Goal: Task Accomplishment & Management: Complete application form

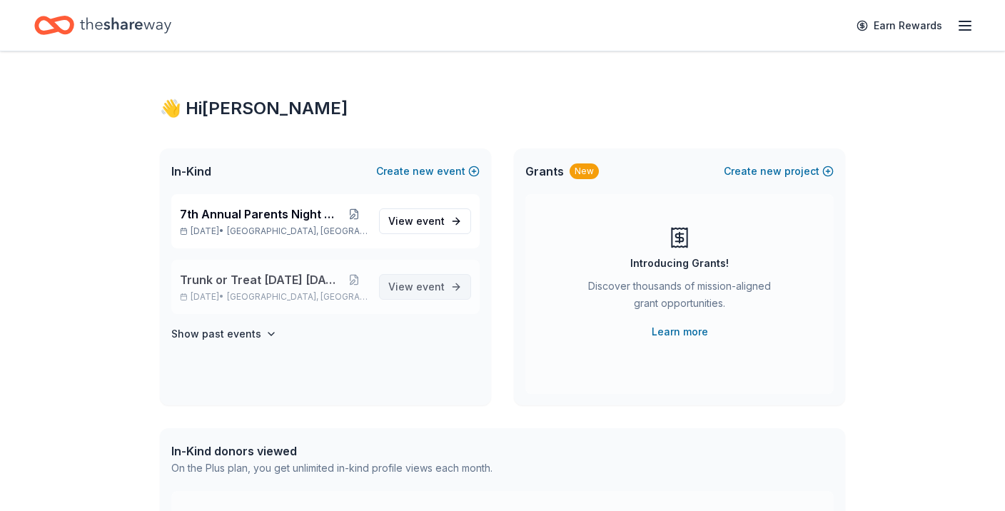
click at [445, 288] on link "View event" at bounding box center [425, 287] width 92 height 26
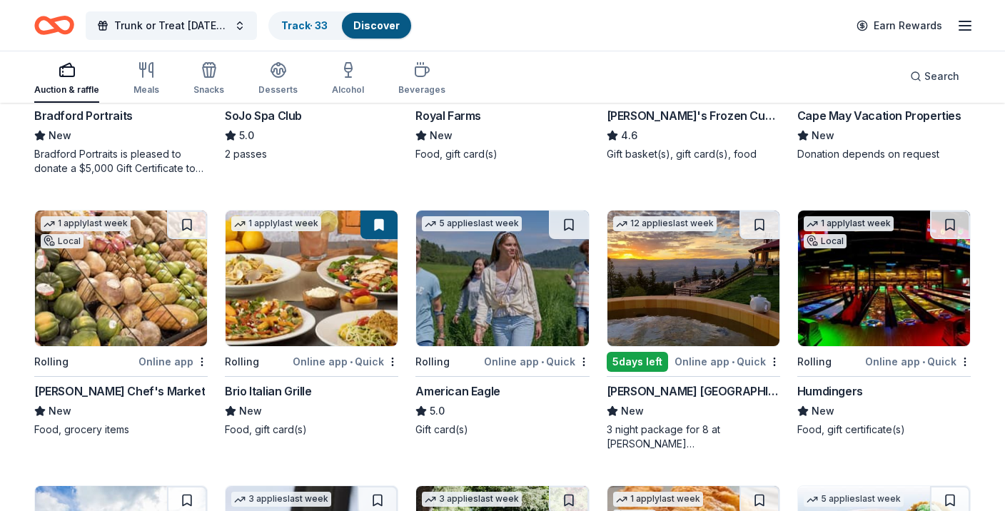
scroll to position [1154, 0]
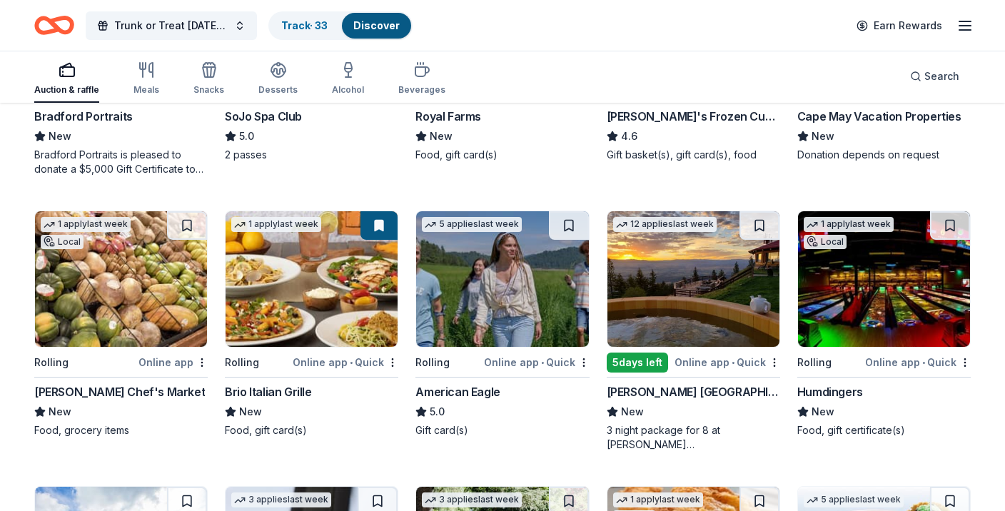
click at [459, 391] on div "American Eagle" at bounding box center [458, 391] width 84 height 17
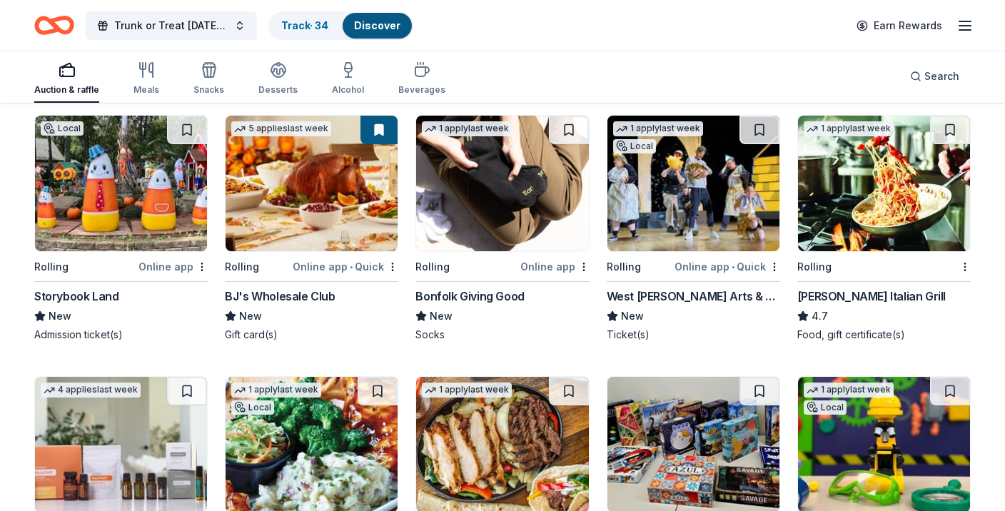
scroll to position [2078, 0]
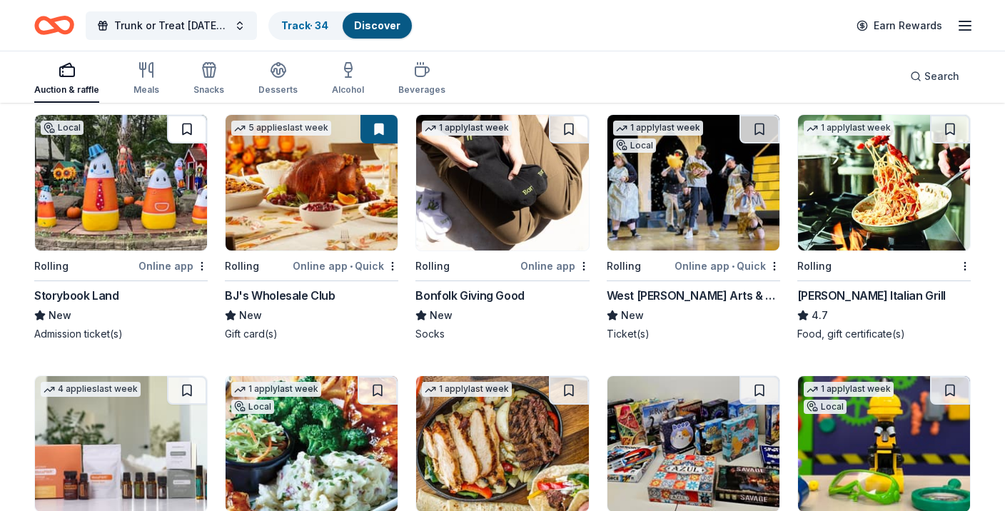
click at [191, 124] on button at bounding box center [187, 129] width 40 height 29
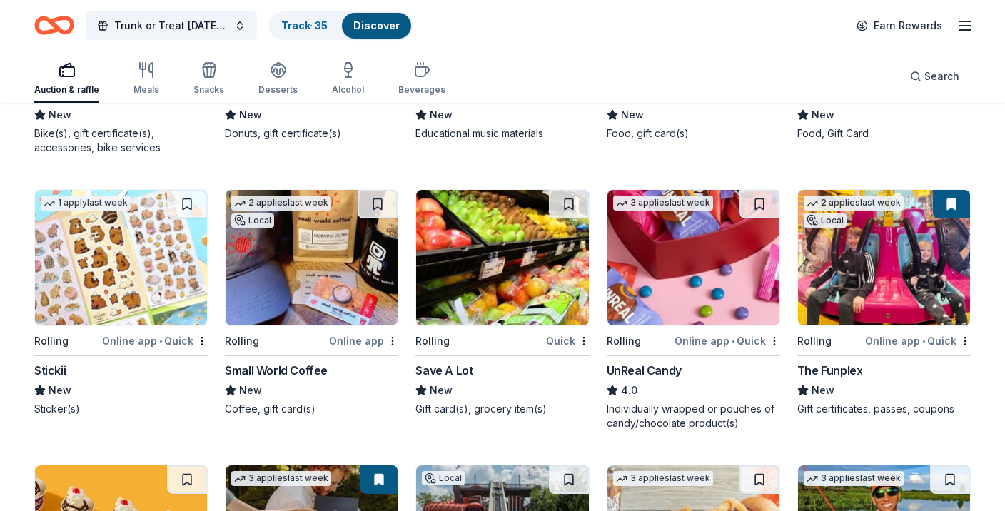
scroll to position [3091, 0]
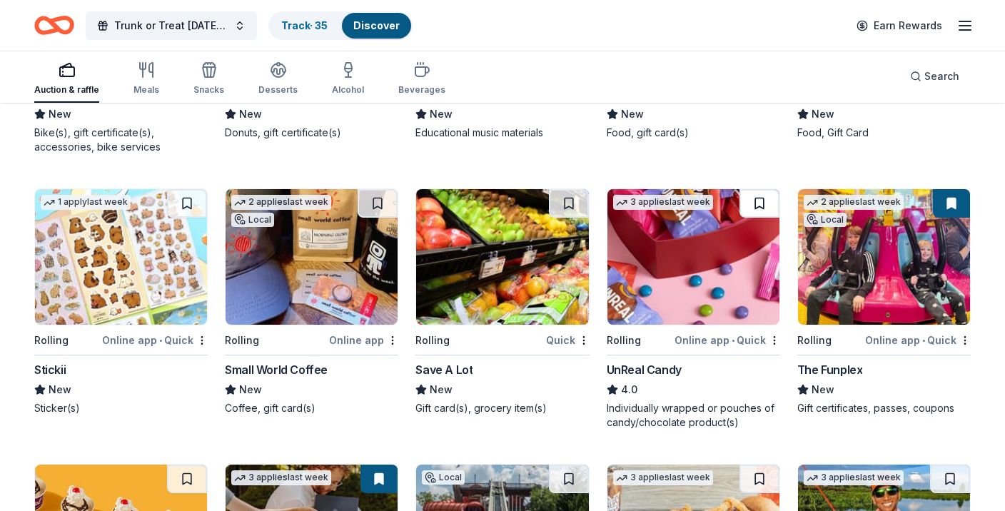
click at [769, 201] on button at bounding box center [760, 203] width 40 height 29
click at [630, 316] on img at bounding box center [694, 257] width 172 height 136
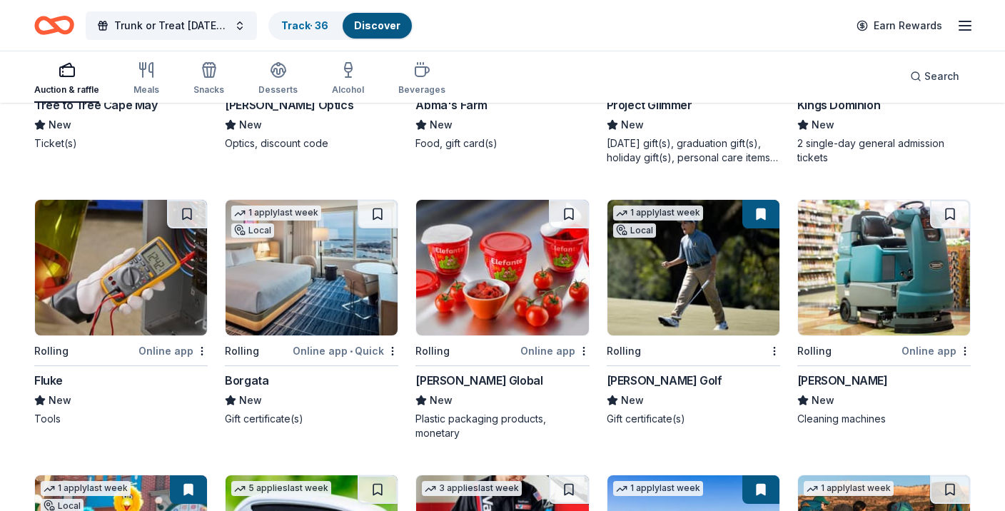
scroll to position [4169, 0]
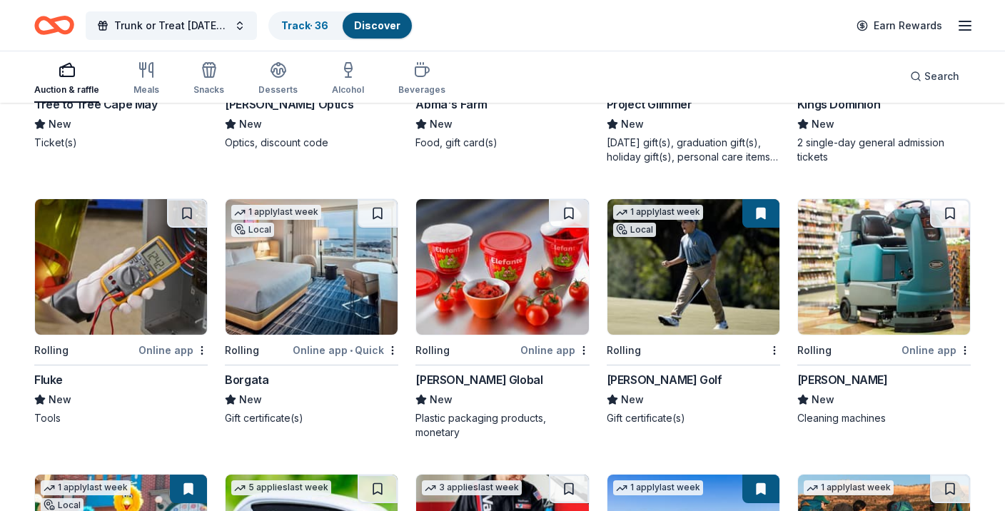
click at [294, 319] on img at bounding box center [312, 267] width 172 height 136
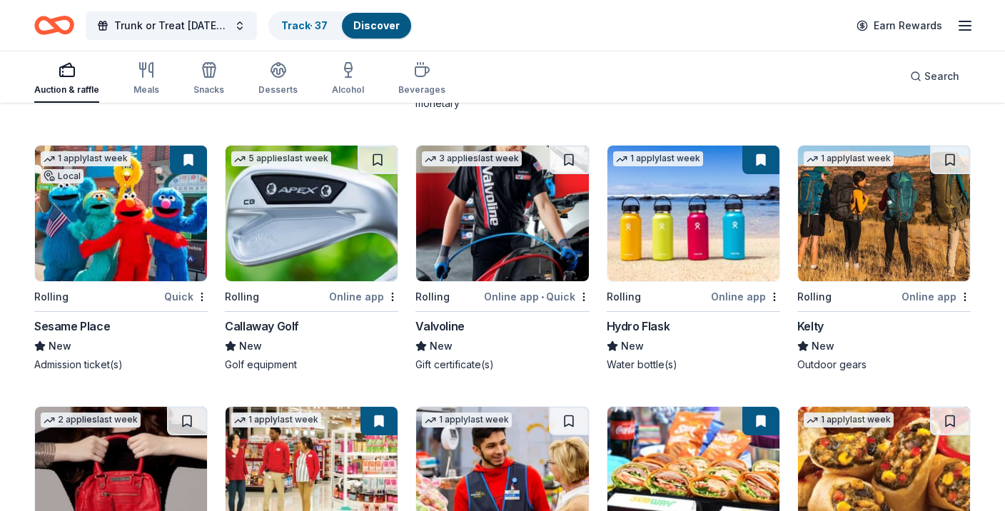
scroll to position [4503, 0]
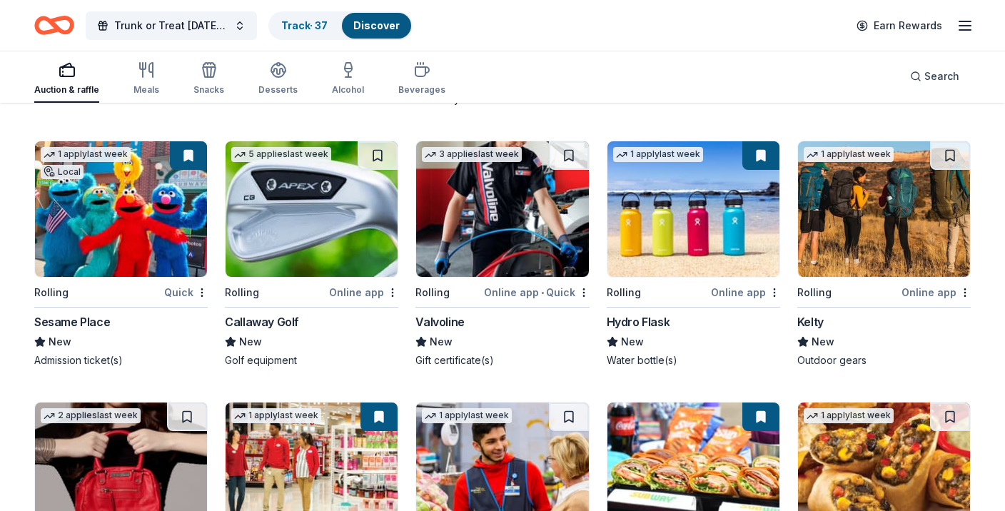
click at [378, 151] on button at bounding box center [378, 155] width 40 height 29
click at [244, 322] on div "Callaway Golf" at bounding box center [262, 321] width 74 height 17
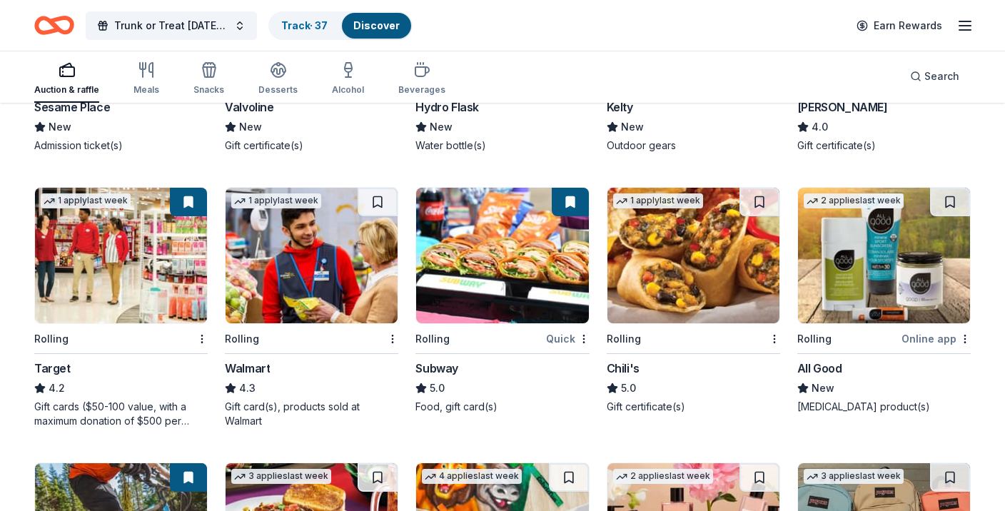
scroll to position [4720, 0]
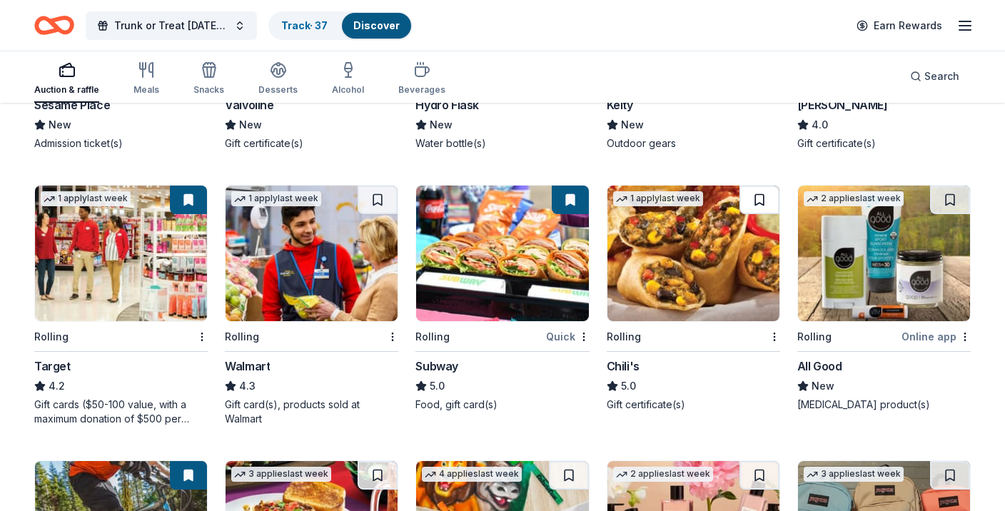
click at [764, 201] on button at bounding box center [760, 200] width 40 height 29
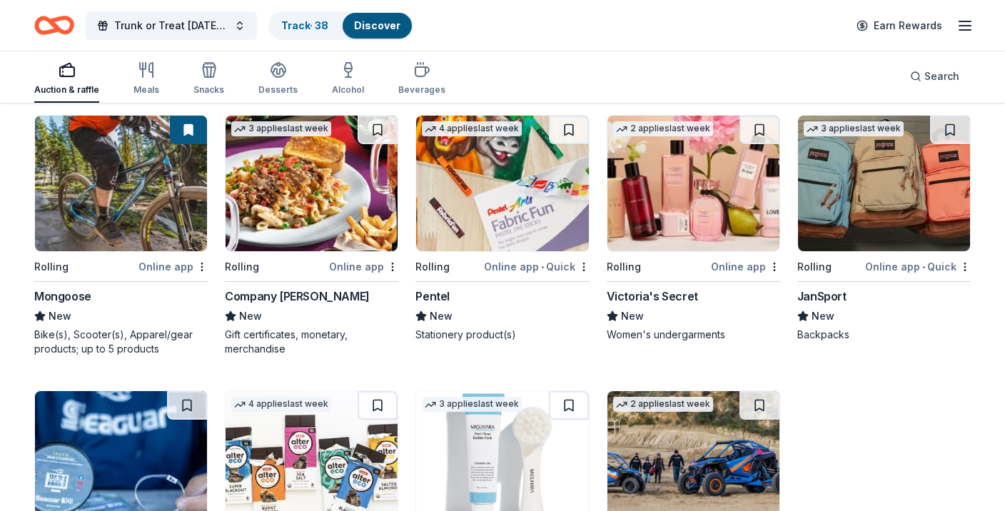
scroll to position [5064, 0]
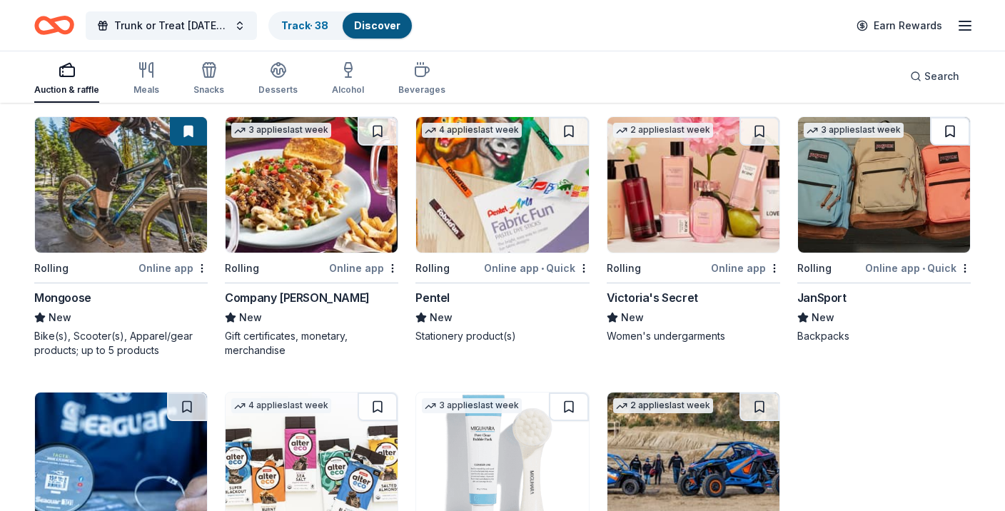
click at [960, 129] on button at bounding box center [950, 131] width 40 height 29
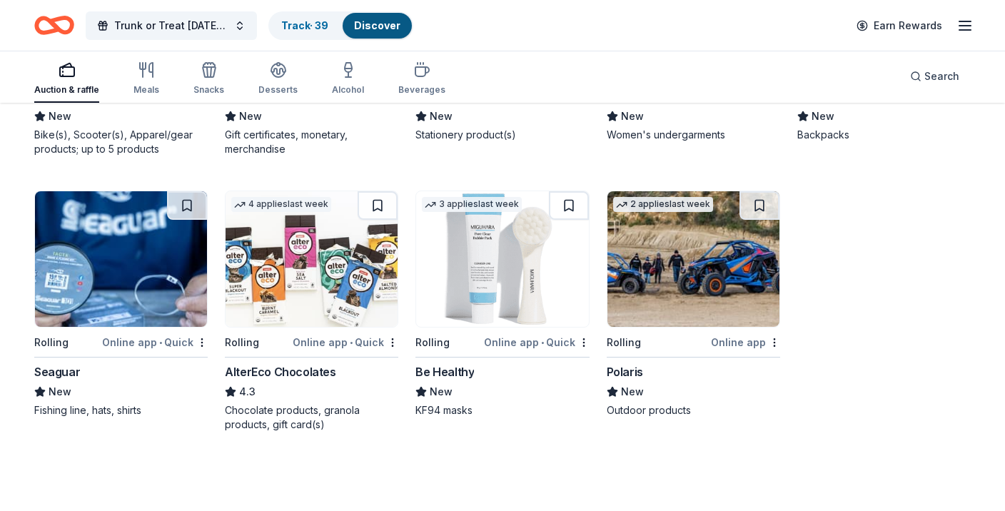
scroll to position [5268, 0]
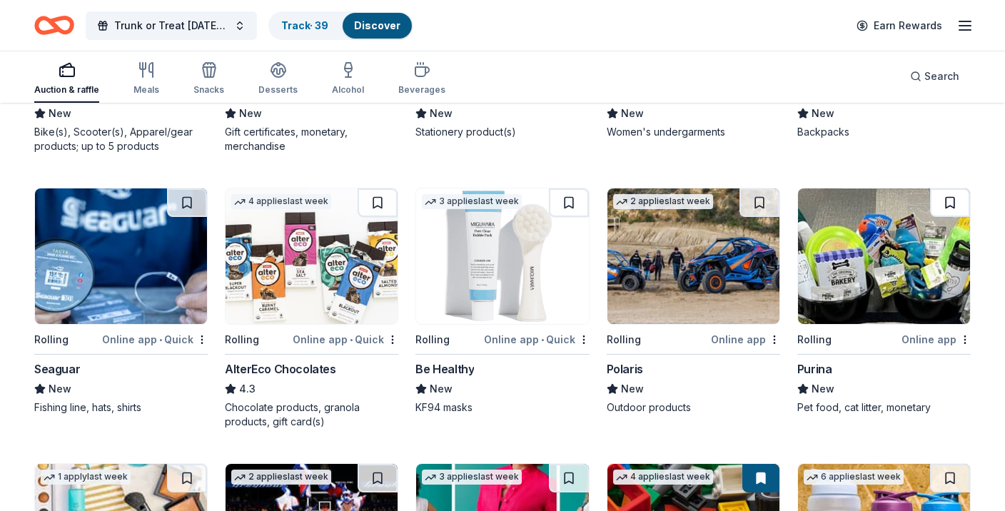
click at [953, 203] on button at bounding box center [950, 202] width 40 height 29
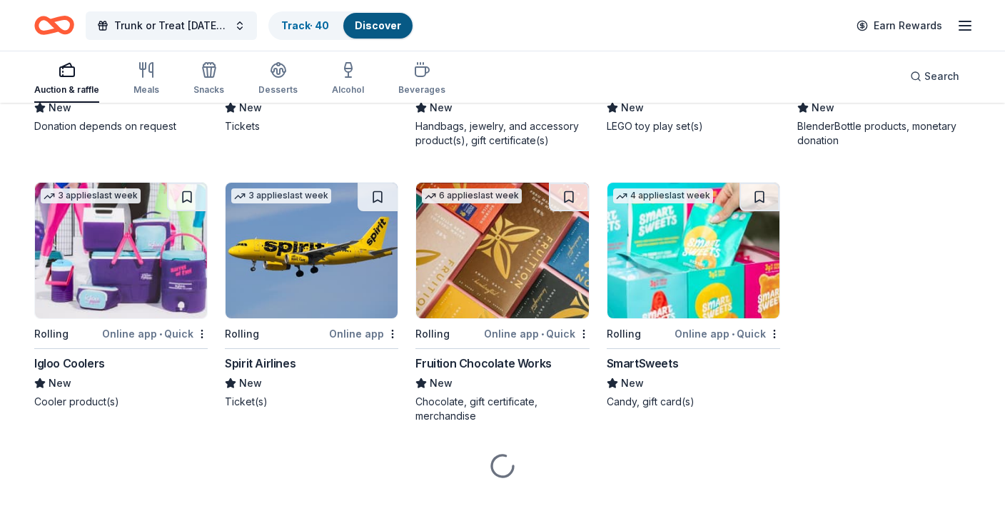
scroll to position [5832, 0]
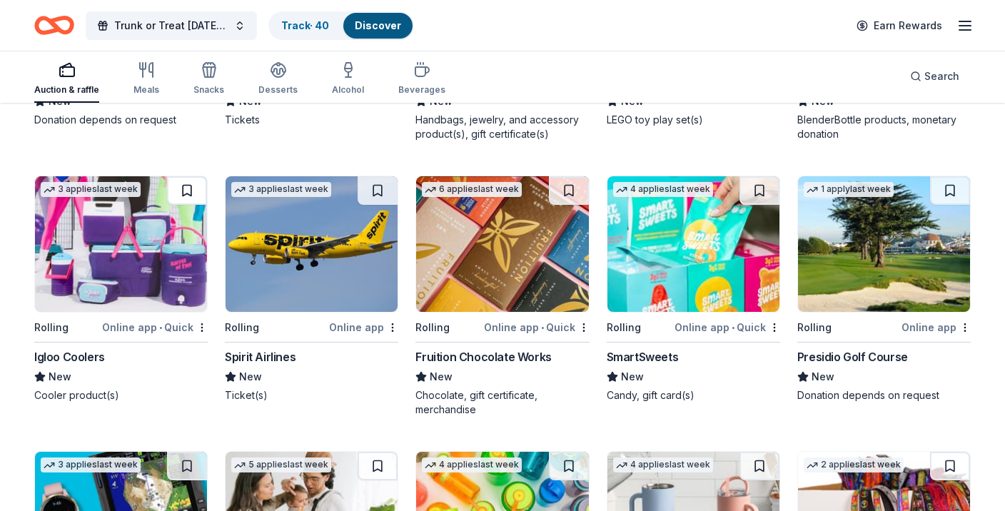
click at [191, 186] on button at bounding box center [187, 190] width 40 height 29
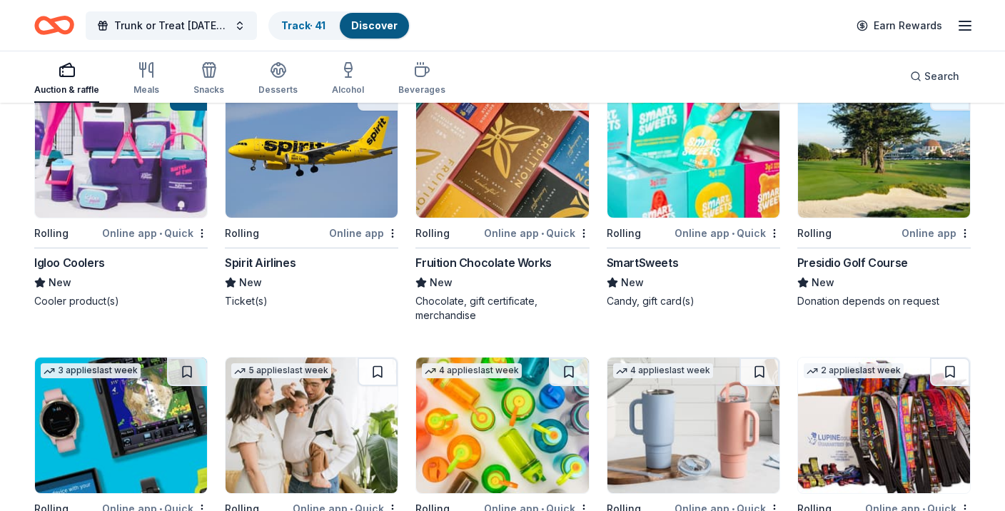
scroll to position [5927, 0]
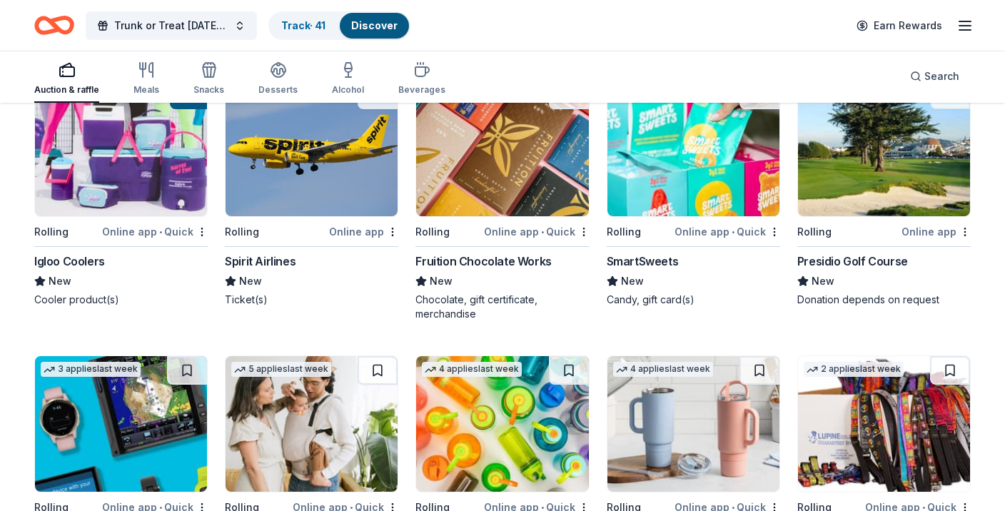
click at [59, 260] on div "Igloo Coolers" at bounding box center [69, 261] width 71 height 17
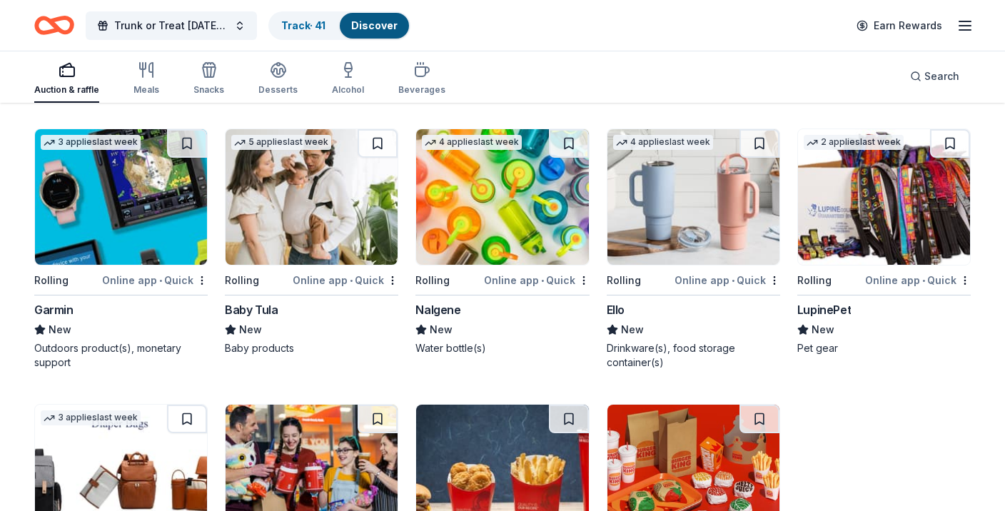
scroll to position [6146, 0]
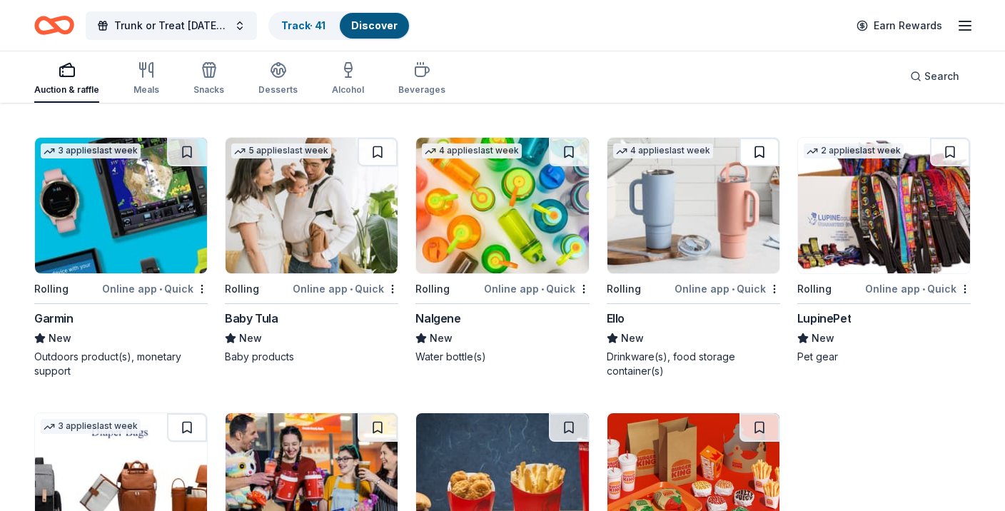
click at [760, 156] on button at bounding box center [760, 152] width 40 height 29
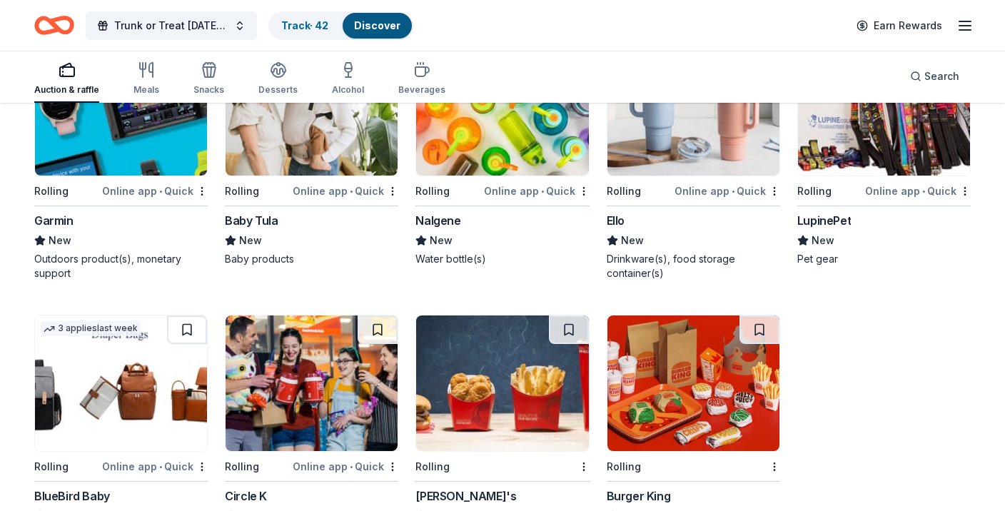
scroll to position [6291, 0]
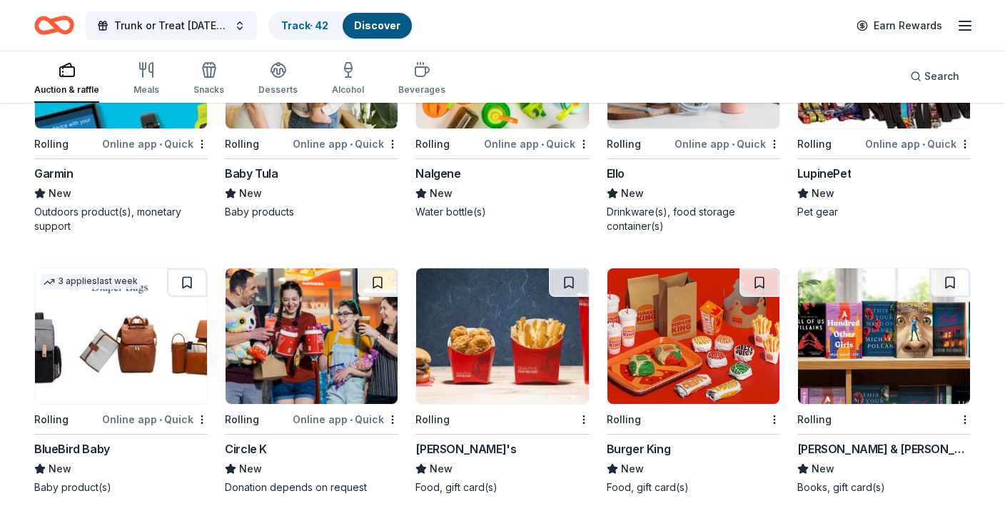
click at [628, 193] on span "New" at bounding box center [632, 193] width 23 height 17
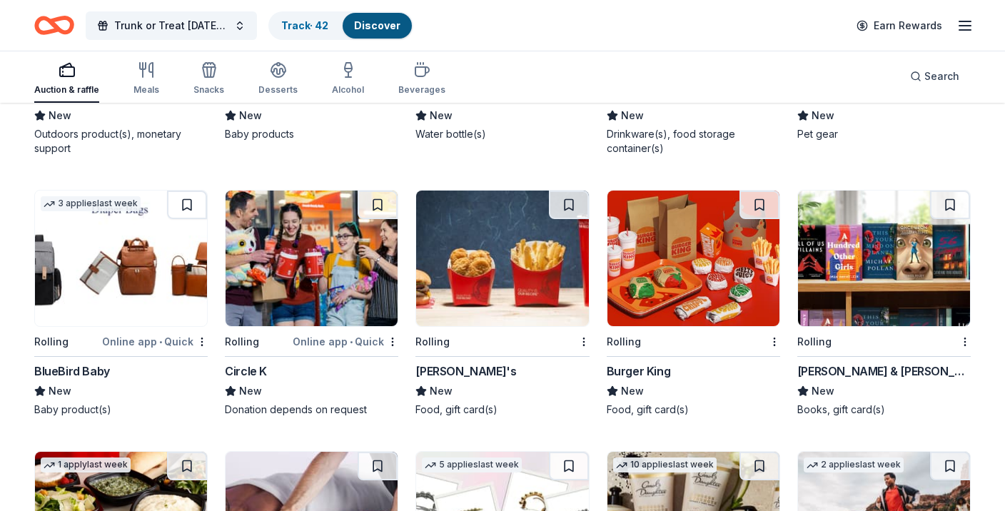
scroll to position [6373, 0]
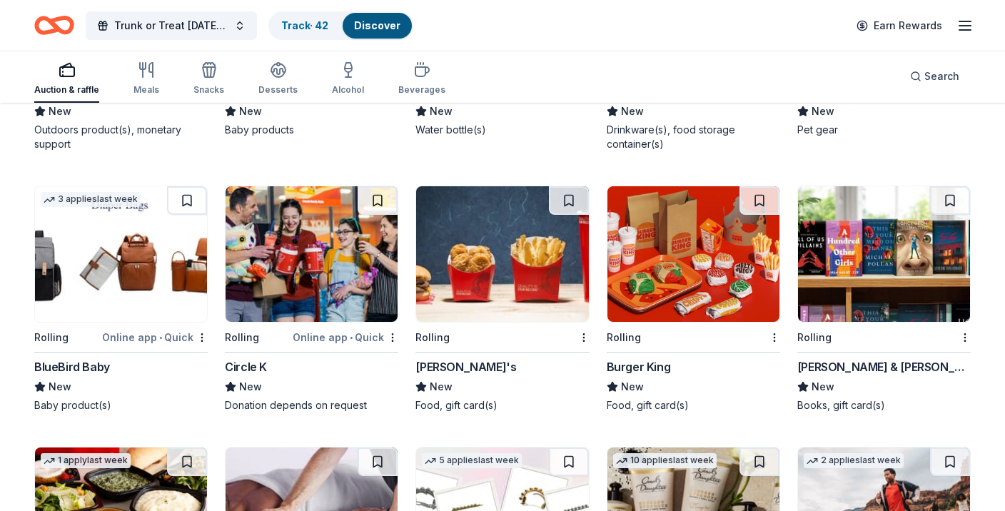
click at [895, 283] on img at bounding box center [884, 254] width 172 height 136
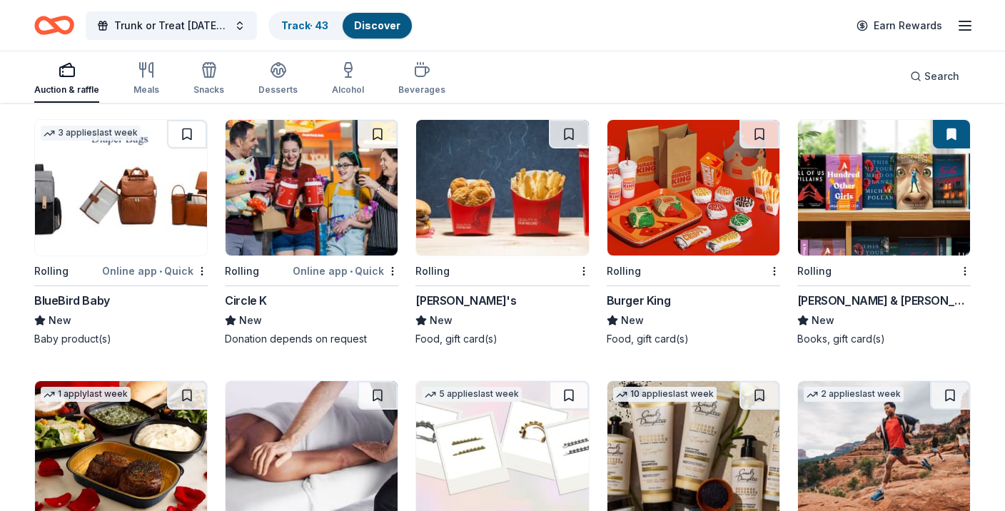
scroll to position [6440, 0]
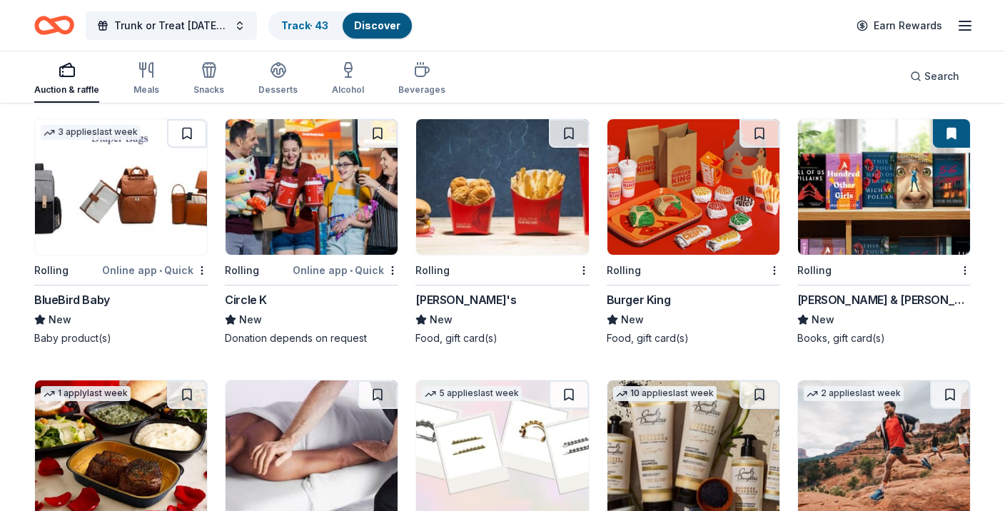
click at [446, 303] on div "Wendy's" at bounding box center [466, 299] width 101 height 17
click at [580, 144] on button at bounding box center [569, 133] width 40 height 29
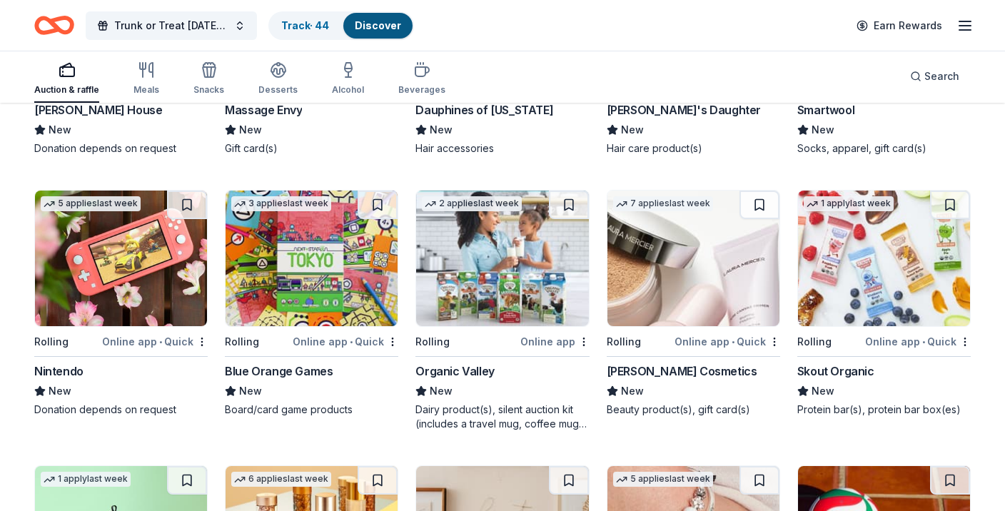
scroll to position [6895, 0]
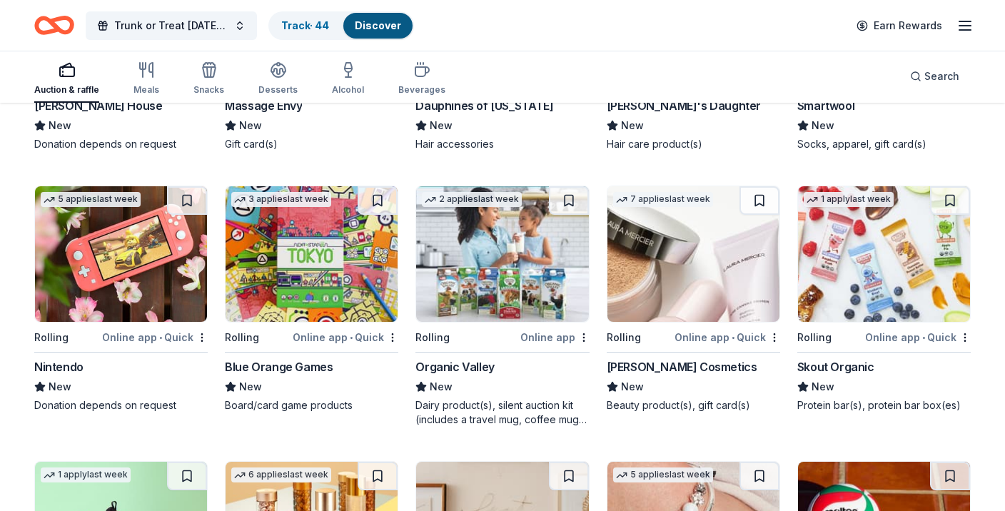
click at [292, 366] on div "Blue Orange Games" at bounding box center [279, 366] width 108 height 17
click at [148, 278] on img at bounding box center [121, 254] width 172 height 136
click at [187, 201] on button at bounding box center [187, 200] width 40 height 29
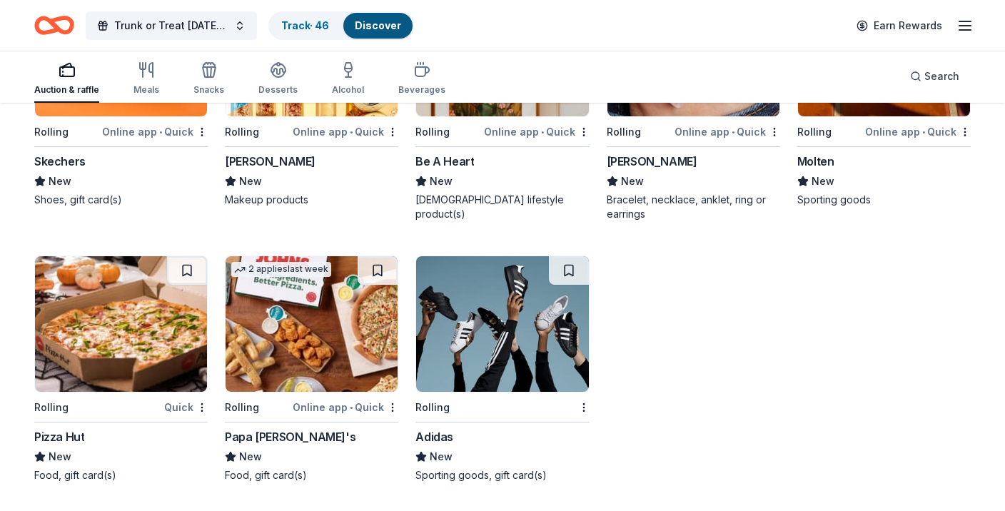
scroll to position [7377, 0]
click at [493, 366] on img at bounding box center [502, 324] width 172 height 136
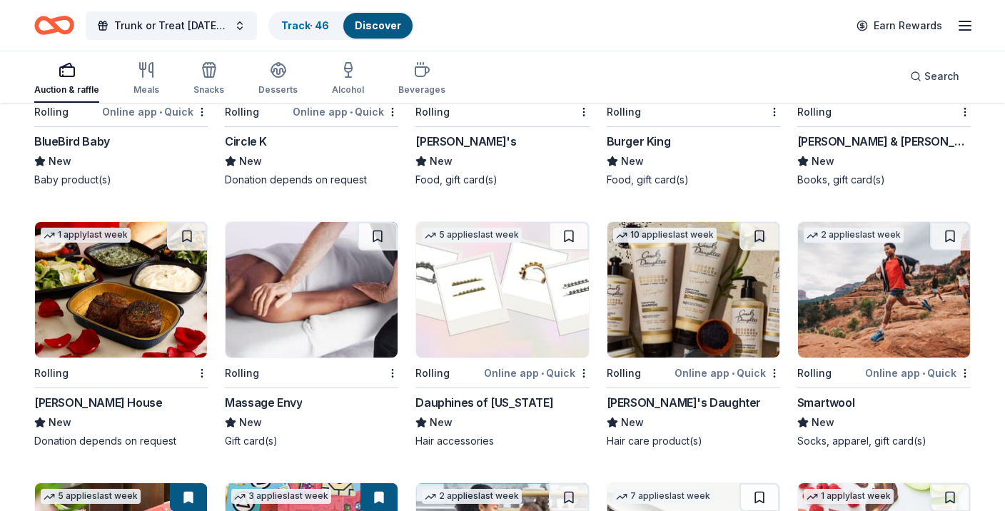
scroll to position [6595, 0]
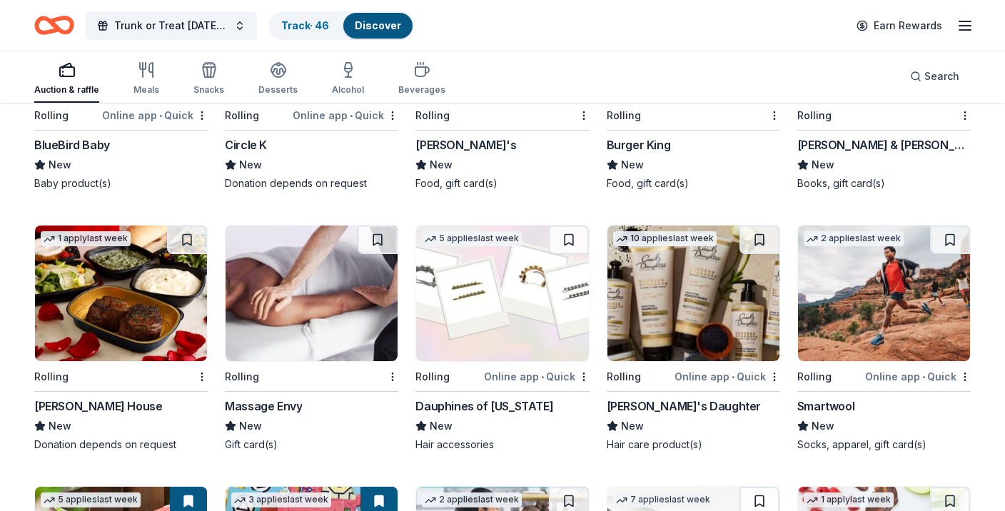
click at [348, 309] on img at bounding box center [312, 294] width 172 height 136
click at [386, 246] on button at bounding box center [378, 240] width 40 height 29
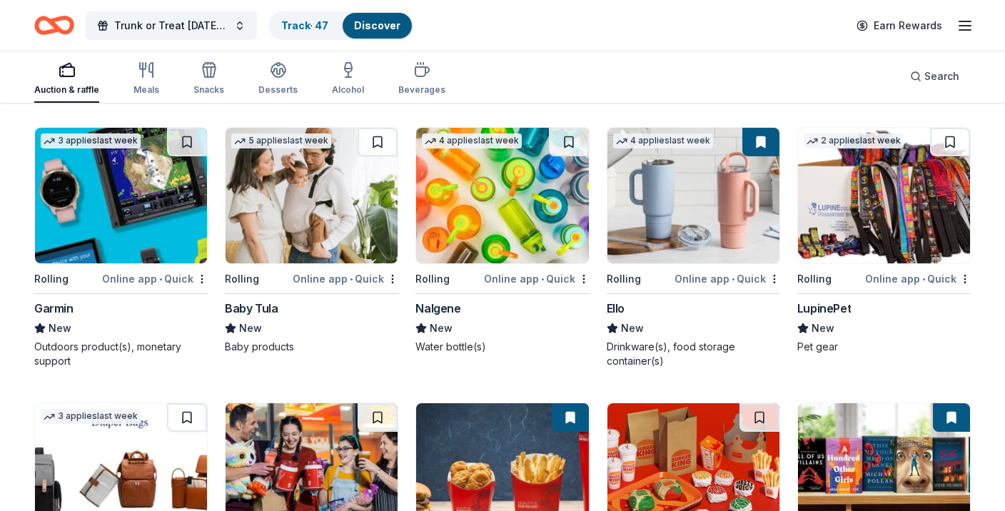
scroll to position [6153, 0]
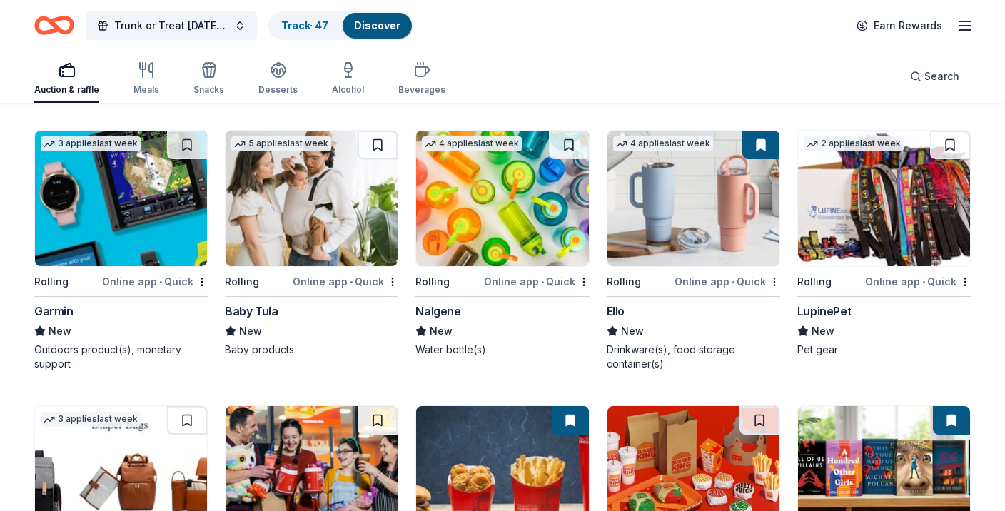
click at [524, 207] on img at bounding box center [502, 199] width 172 height 136
click at [569, 149] on button at bounding box center [569, 145] width 40 height 29
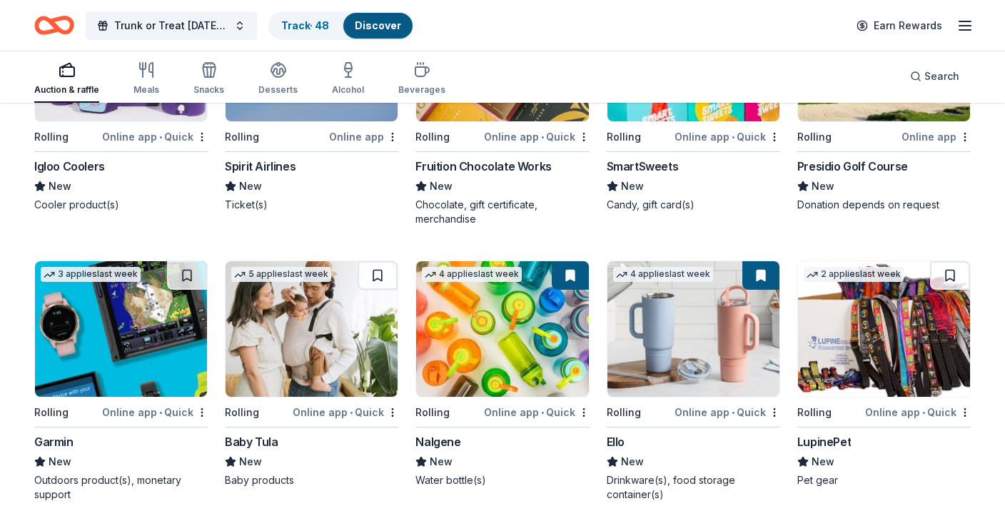
scroll to position [6014, 0]
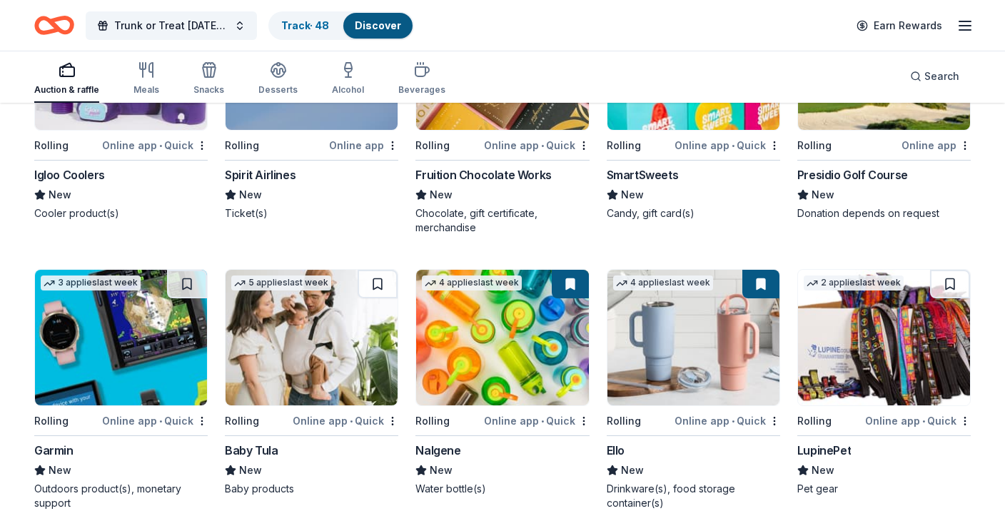
click at [139, 363] on img at bounding box center [121, 338] width 172 height 136
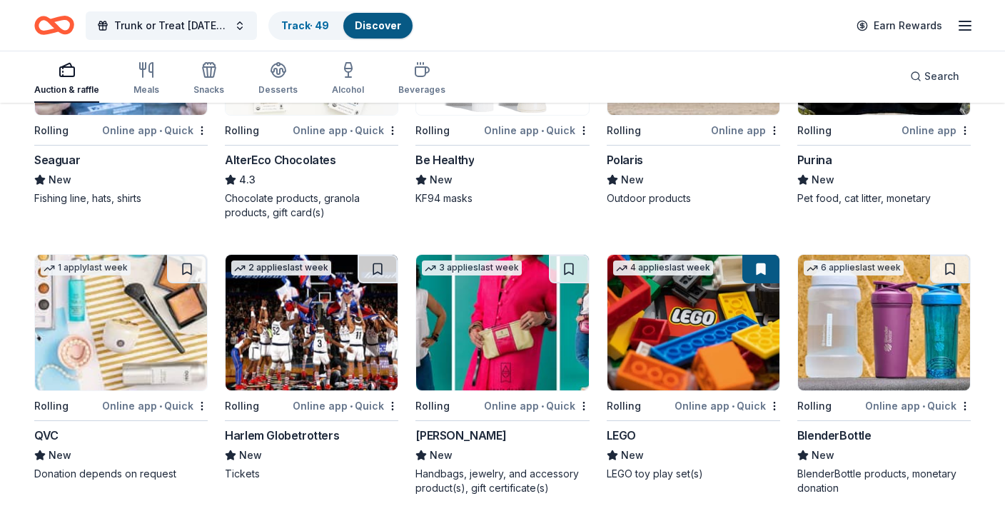
scroll to position [5473, 0]
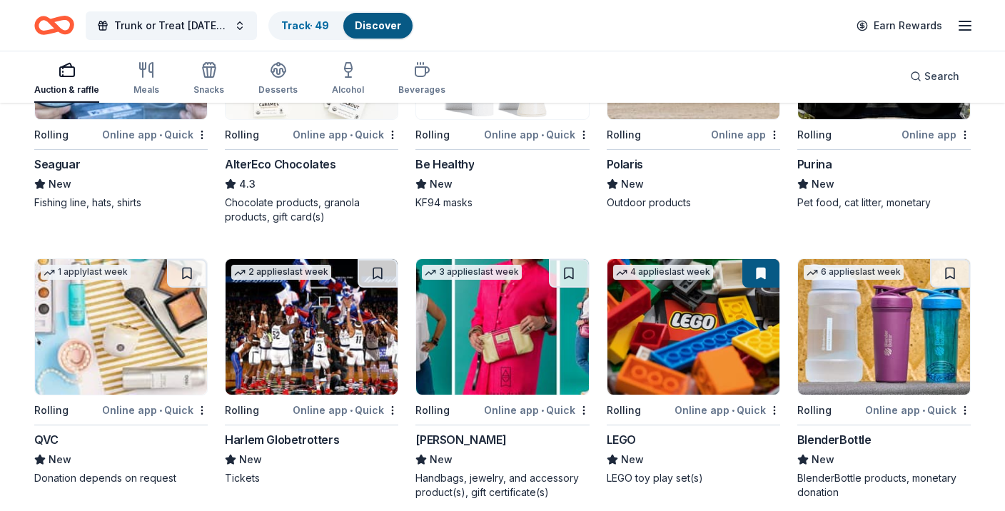
click at [357, 336] on img at bounding box center [312, 327] width 172 height 136
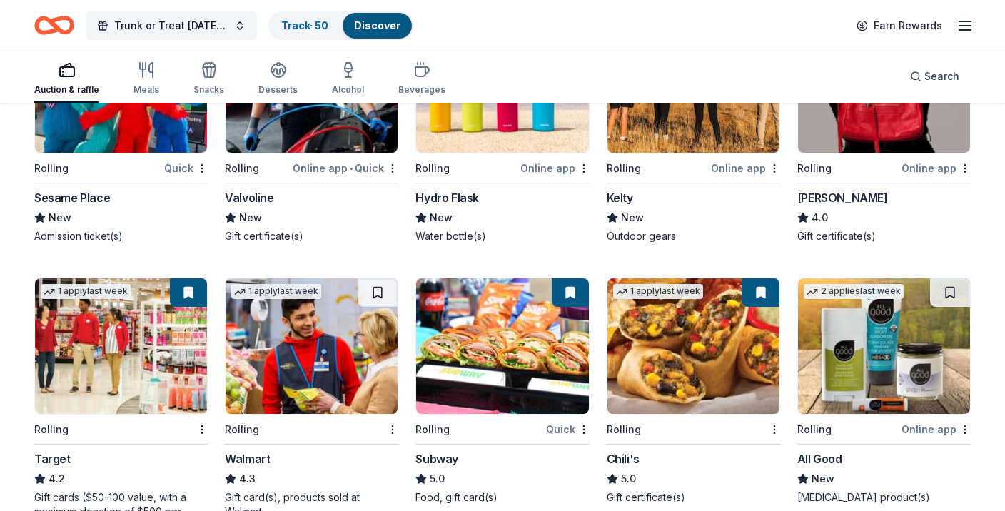
scroll to position [4635, 0]
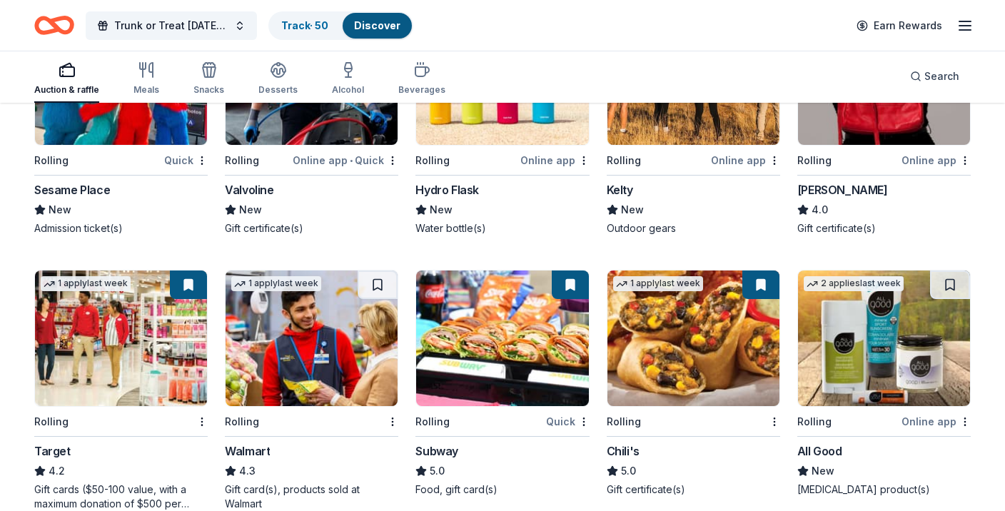
click at [352, 347] on img at bounding box center [312, 339] width 172 height 136
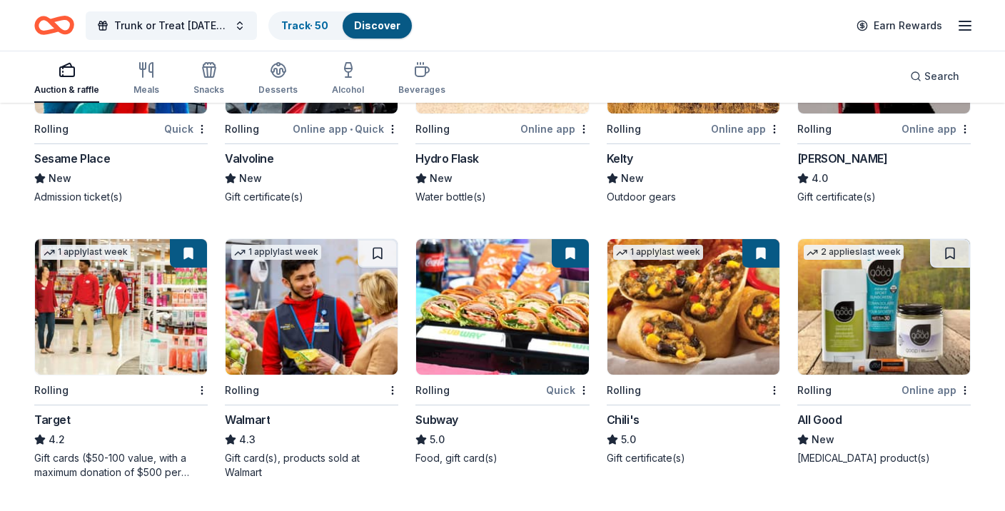
scroll to position [4669, 0]
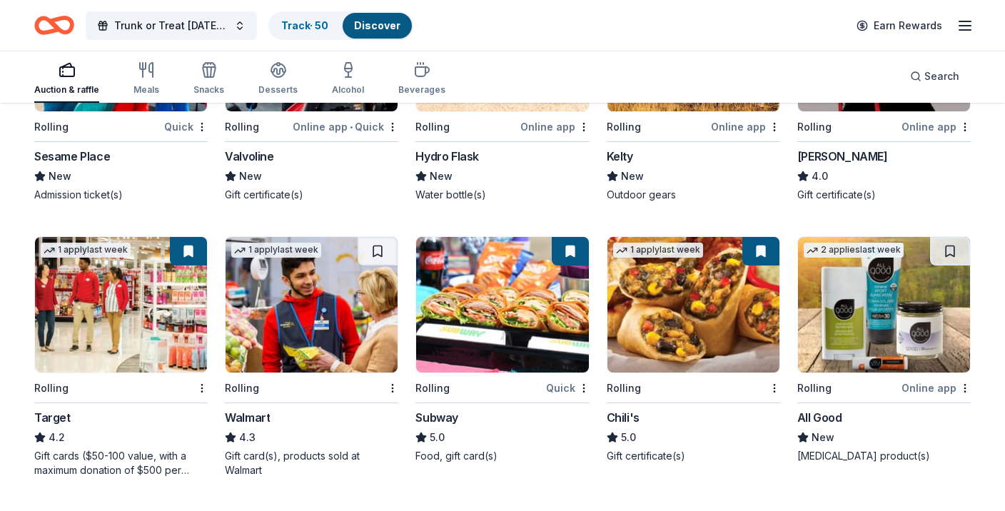
click at [496, 301] on img at bounding box center [502, 305] width 172 height 136
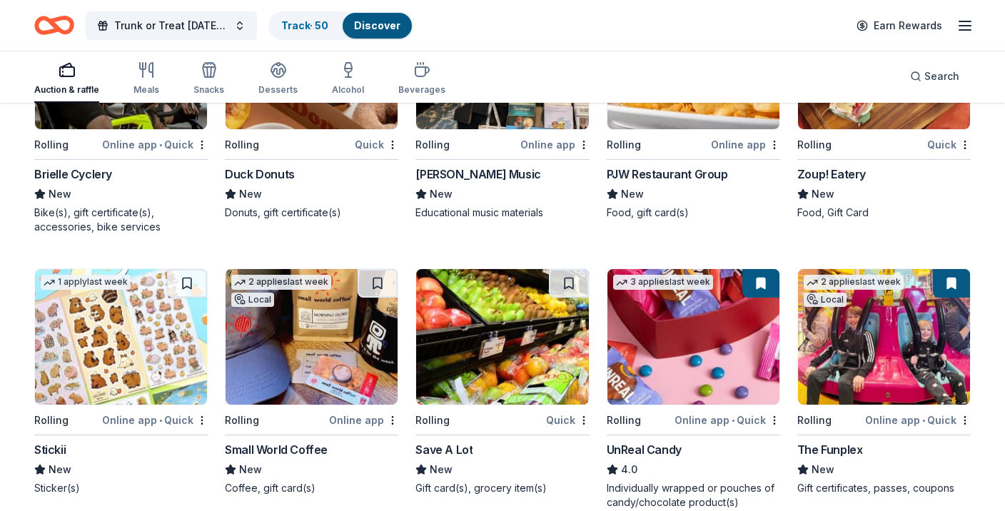
scroll to position [3016, 0]
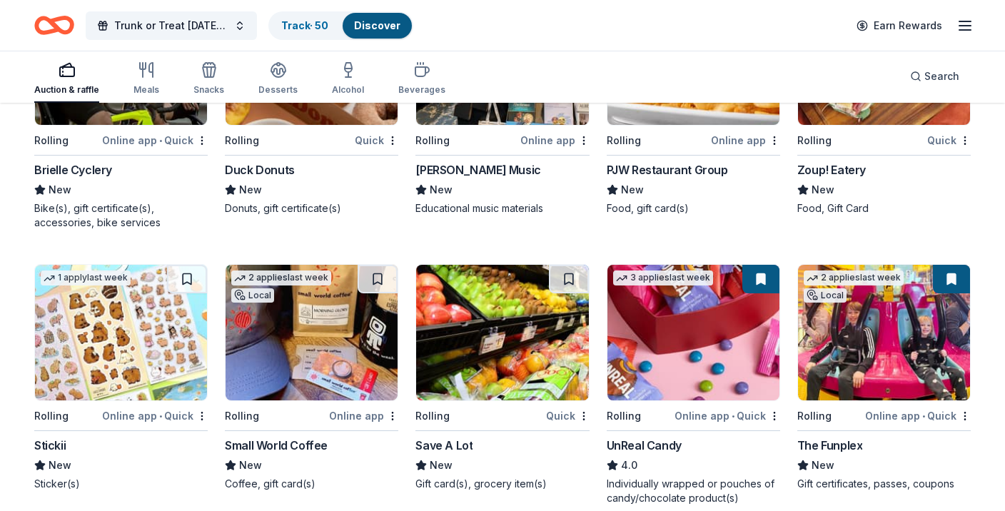
click at [88, 284] on div "1 apply last week" at bounding box center [86, 278] width 90 height 15
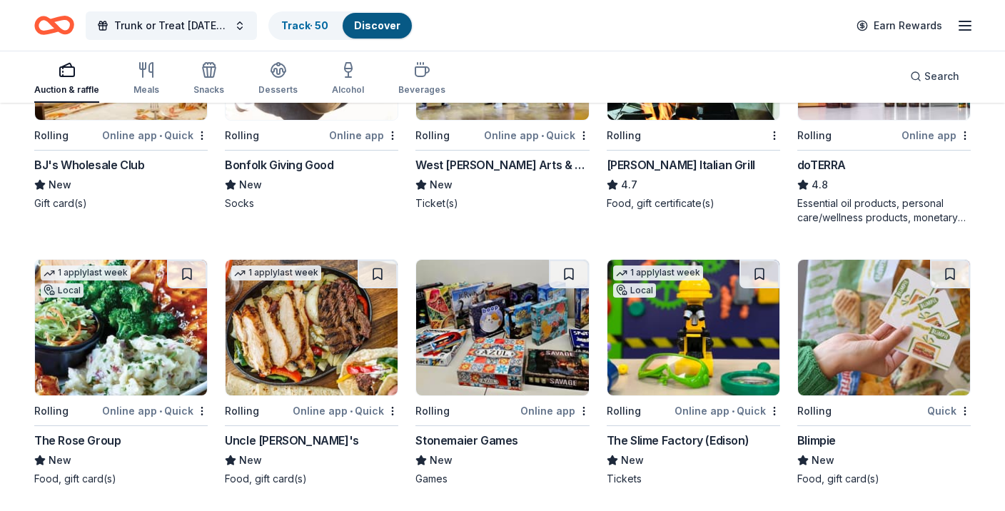
scroll to position [2204, 0]
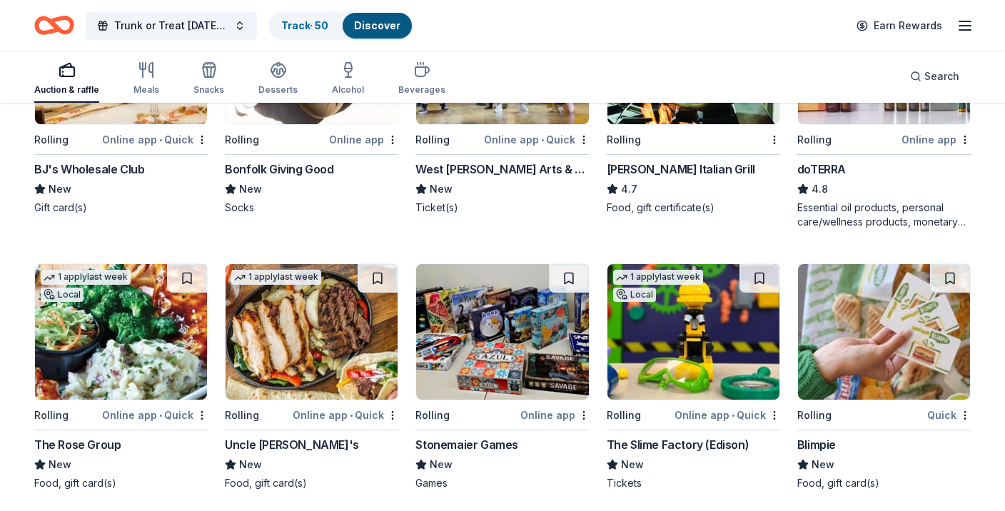
click at [689, 446] on div "The Slime Factory (Edison)" at bounding box center [678, 444] width 143 height 17
click at [772, 279] on button at bounding box center [760, 278] width 40 height 29
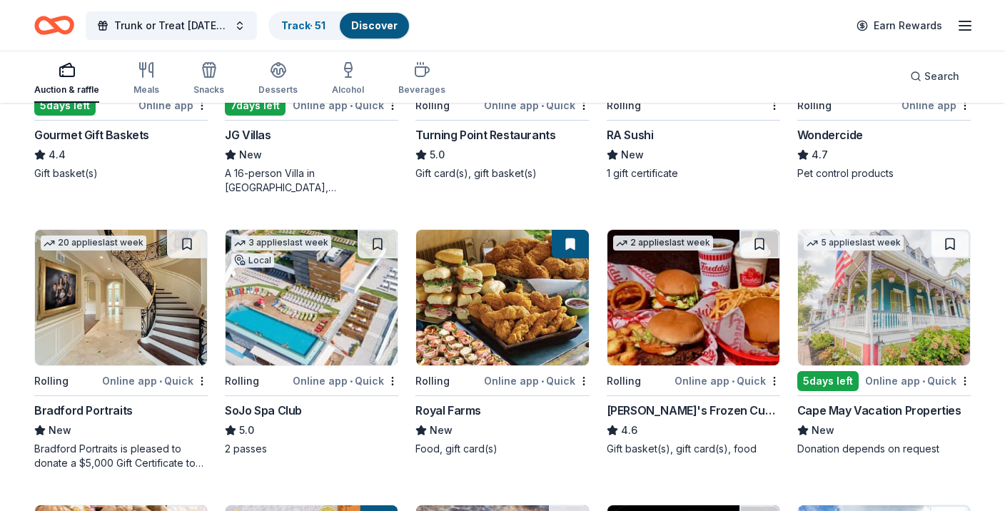
scroll to position [863, 0]
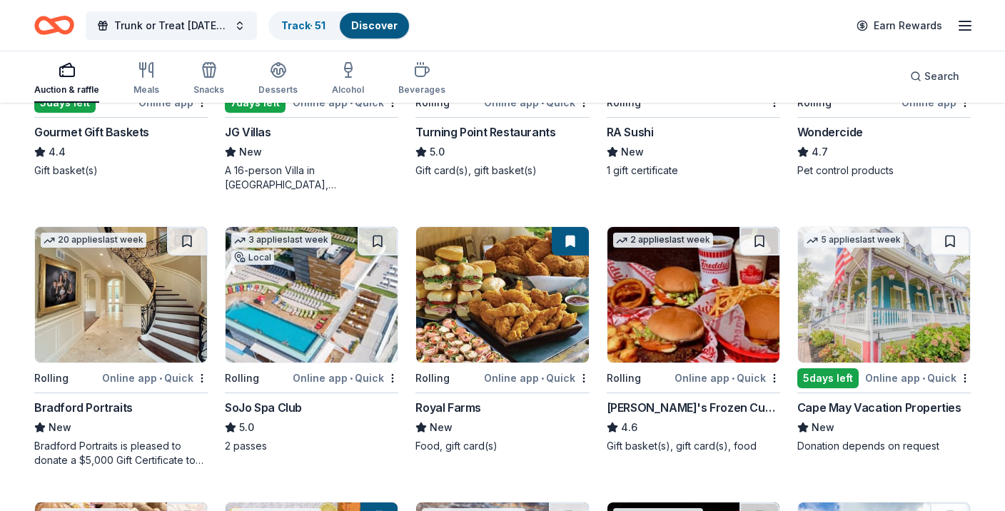
click at [833, 345] on img at bounding box center [884, 295] width 172 height 136
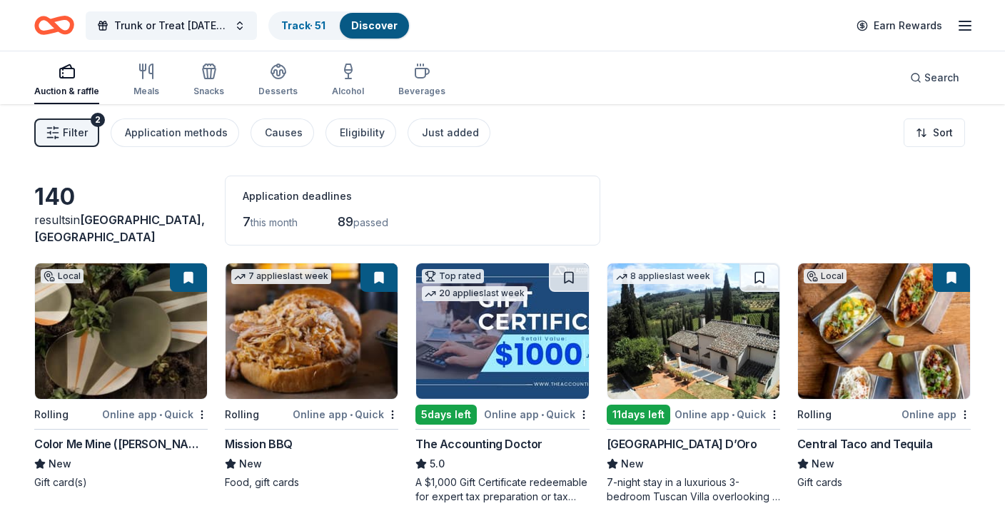
scroll to position [0, 0]
click at [254, 342] on img at bounding box center [312, 331] width 172 height 136
click at [151, 81] on div "Meals" at bounding box center [147, 80] width 26 height 34
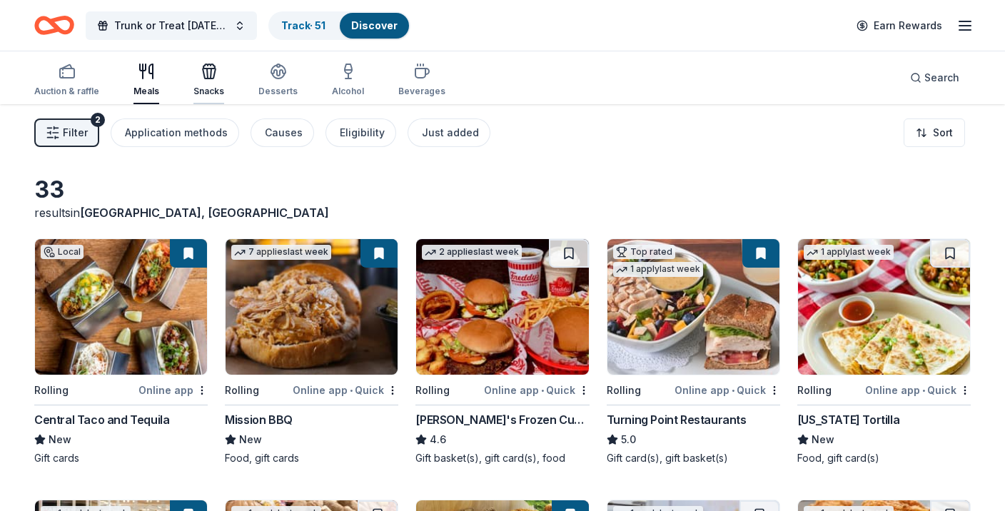
click at [207, 76] on icon "button" at bounding box center [209, 71] width 17 height 17
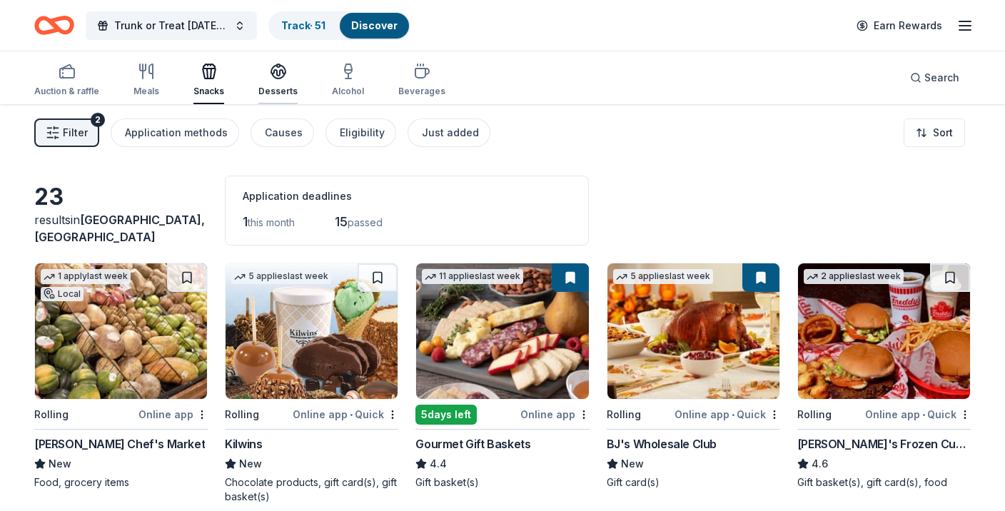
click at [276, 80] on div "Desserts" at bounding box center [277, 80] width 39 height 34
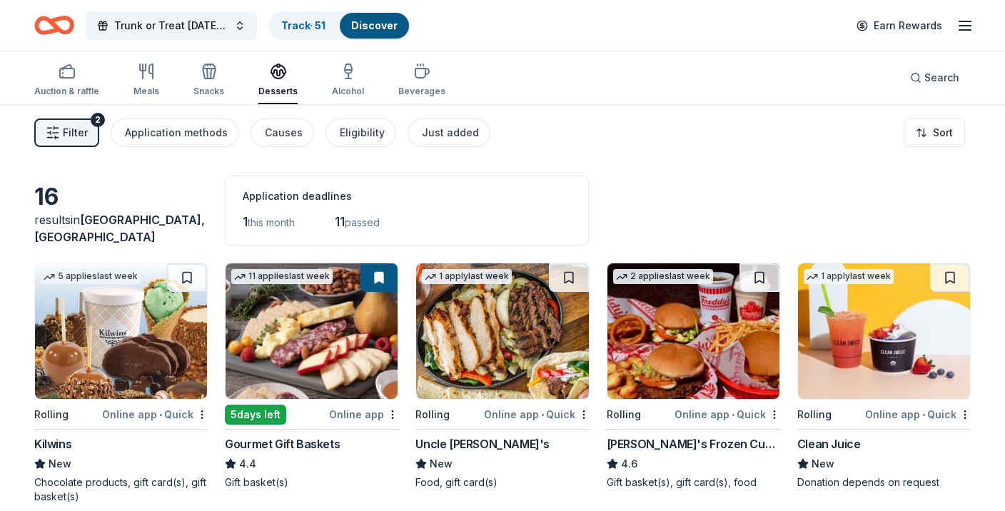
click at [66, 134] on span "Filter" at bounding box center [75, 132] width 25 height 17
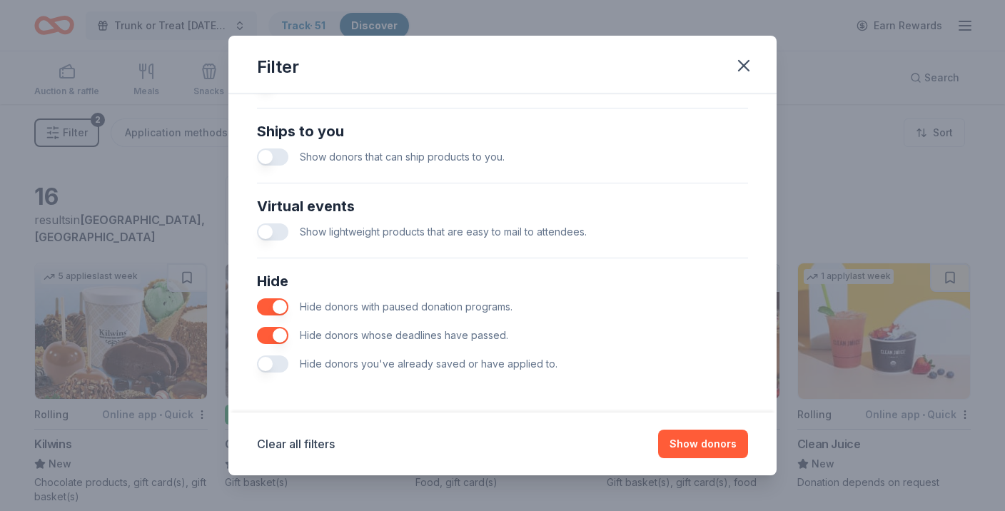
scroll to position [622, 0]
click at [746, 64] on icon "button" at bounding box center [744, 66] width 10 height 10
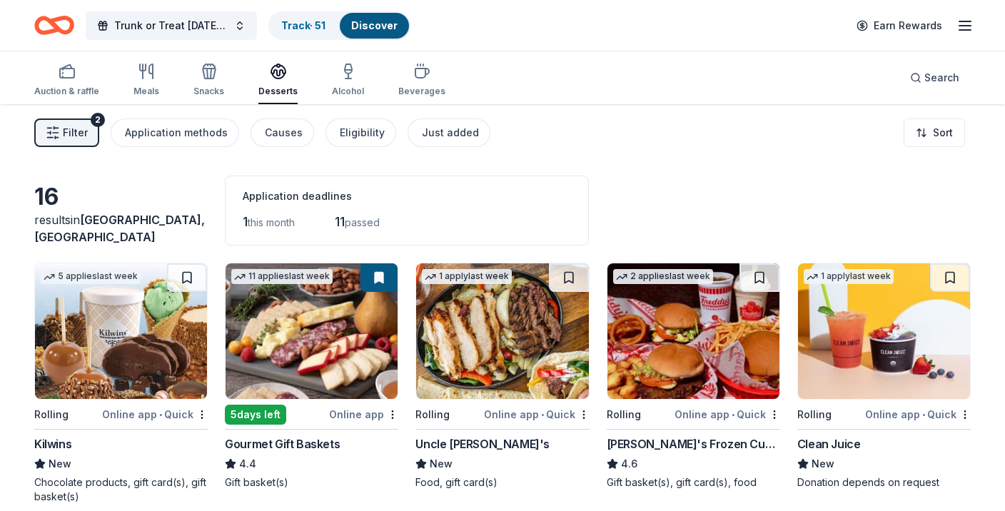
scroll to position [0, 0]
click at [418, 69] on icon "button" at bounding box center [423, 73] width 14 height 9
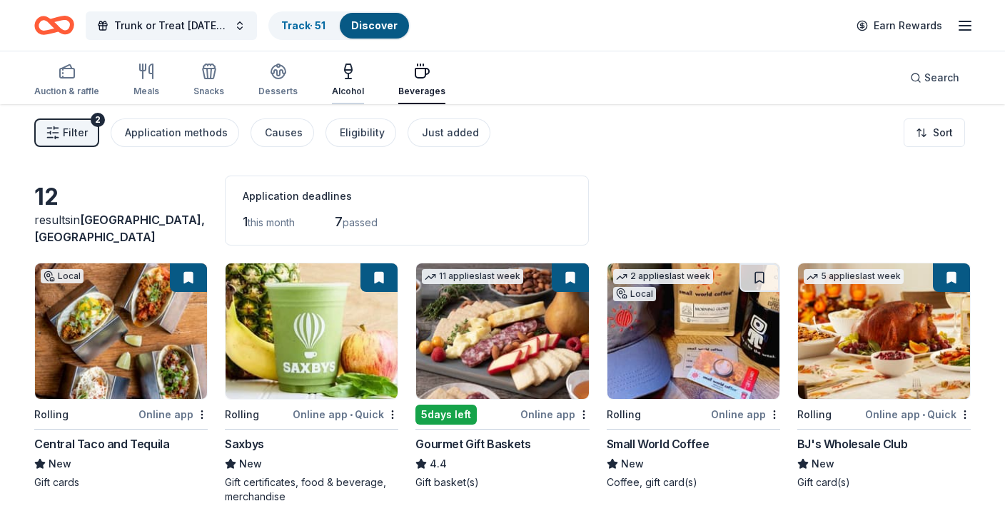
click at [340, 69] on icon "button" at bounding box center [348, 71] width 17 height 17
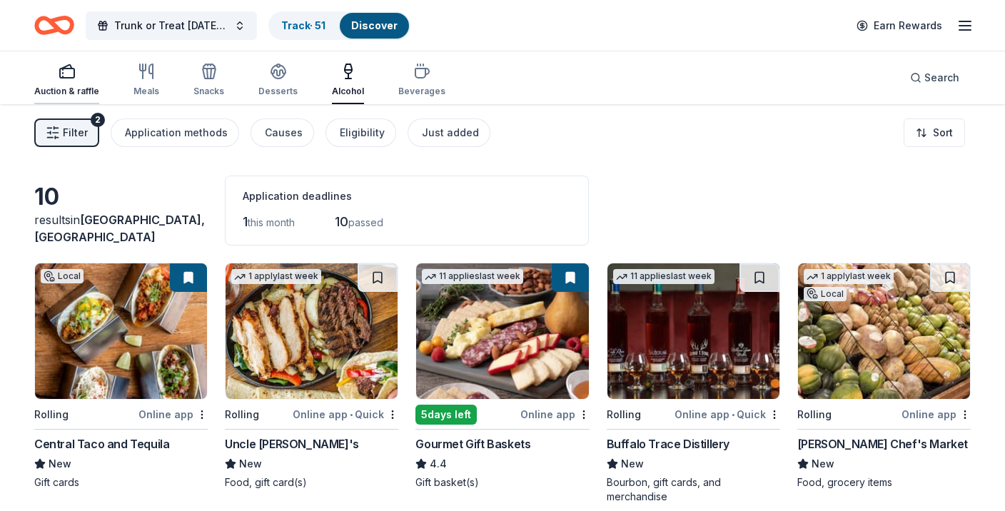
click at [72, 78] on rect "button" at bounding box center [67, 73] width 14 height 9
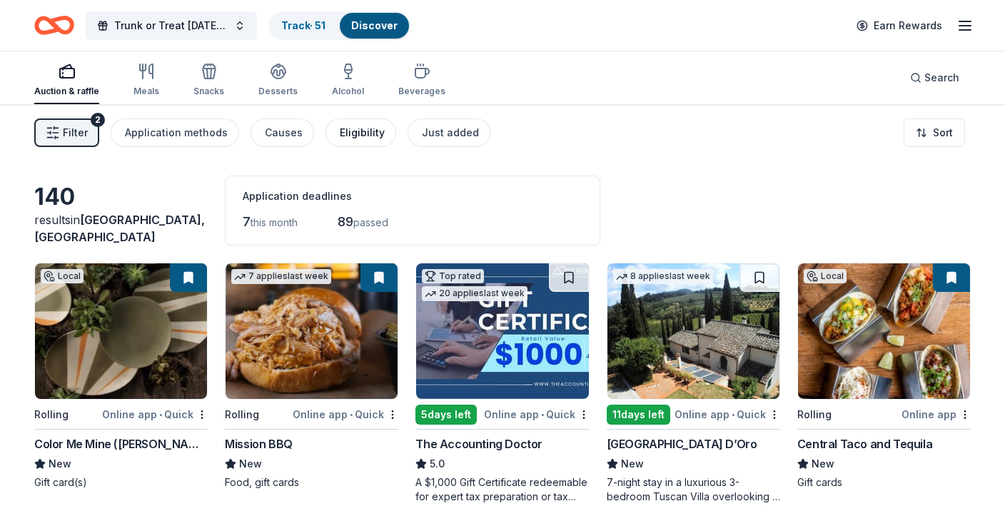
click at [346, 139] on div "Eligibility" at bounding box center [362, 132] width 45 height 17
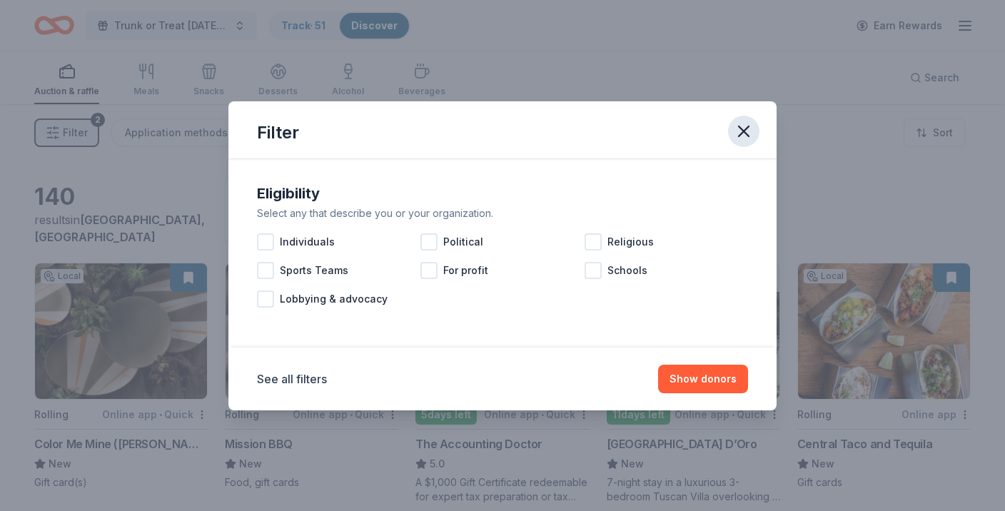
click at [758, 124] on button "button" at bounding box center [743, 131] width 31 height 31
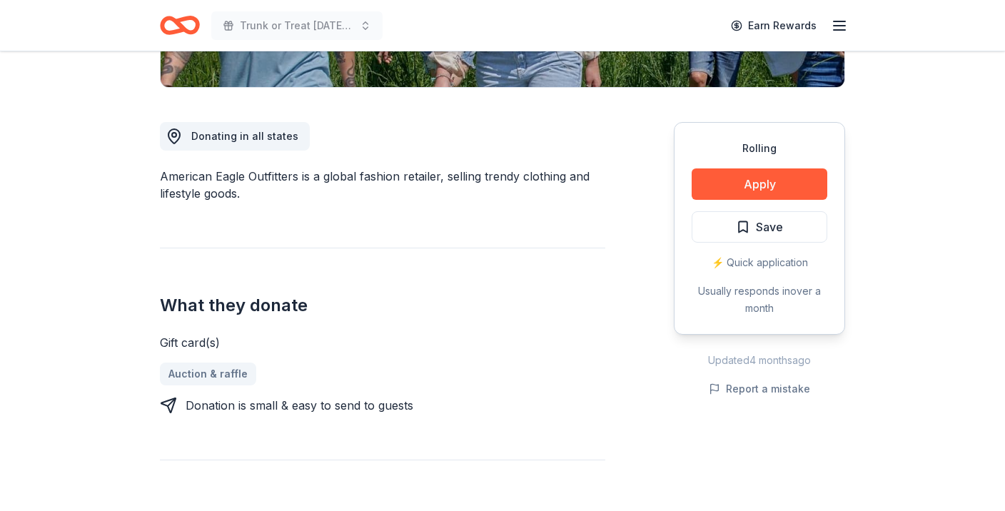
scroll to position [342, 0]
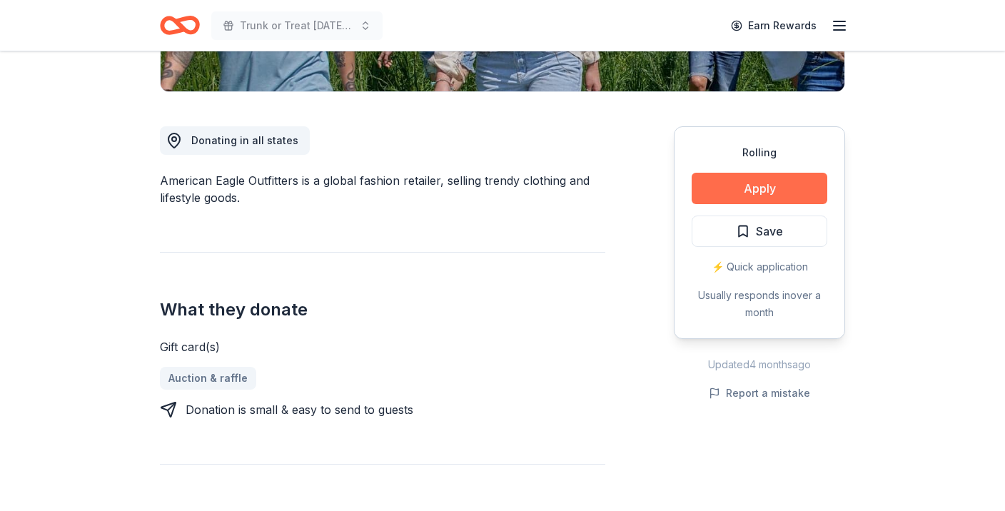
click at [728, 193] on button "Apply" at bounding box center [760, 188] width 136 height 31
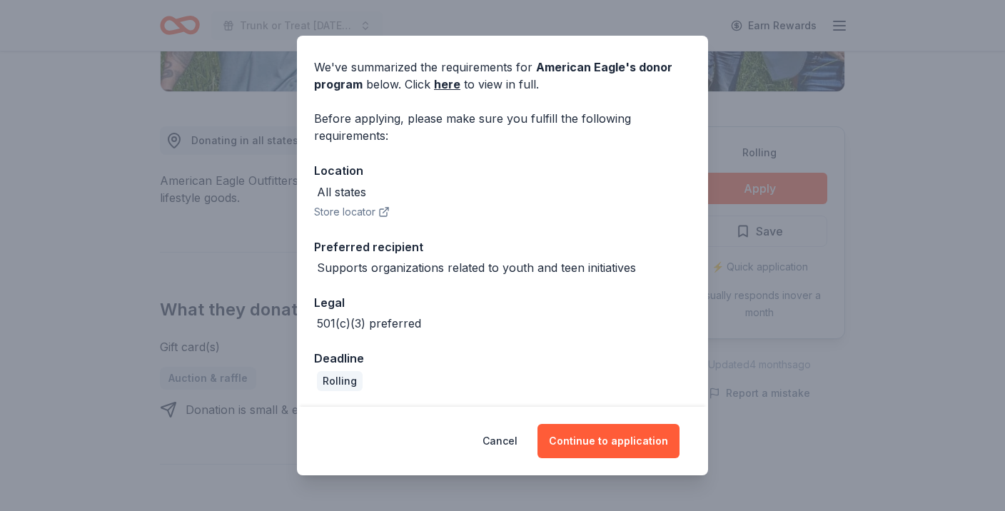
scroll to position [46, 0]
click at [876, 318] on div "Donor Program Requirements We've summarized the requirements for American Eagle…" at bounding box center [502, 255] width 1005 height 511
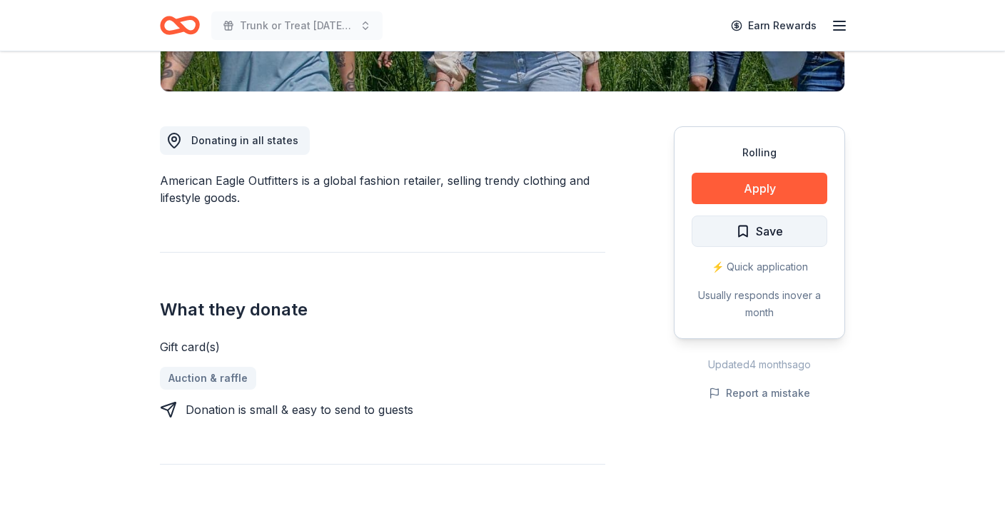
click at [754, 233] on span "Save" at bounding box center [759, 231] width 47 height 19
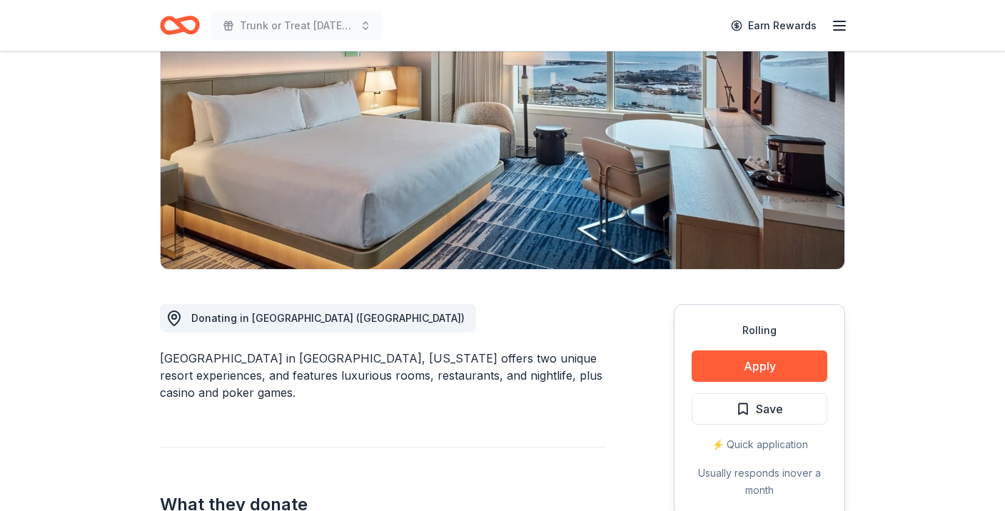
scroll to position [137, 0]
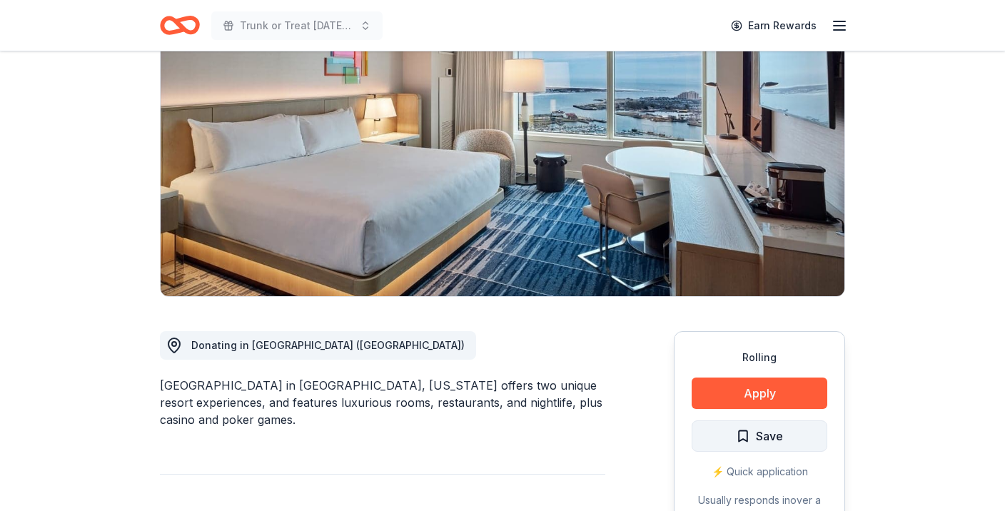
click at [743, 449] on button "Save" at bounding box center [760, 436] width 136 height 31
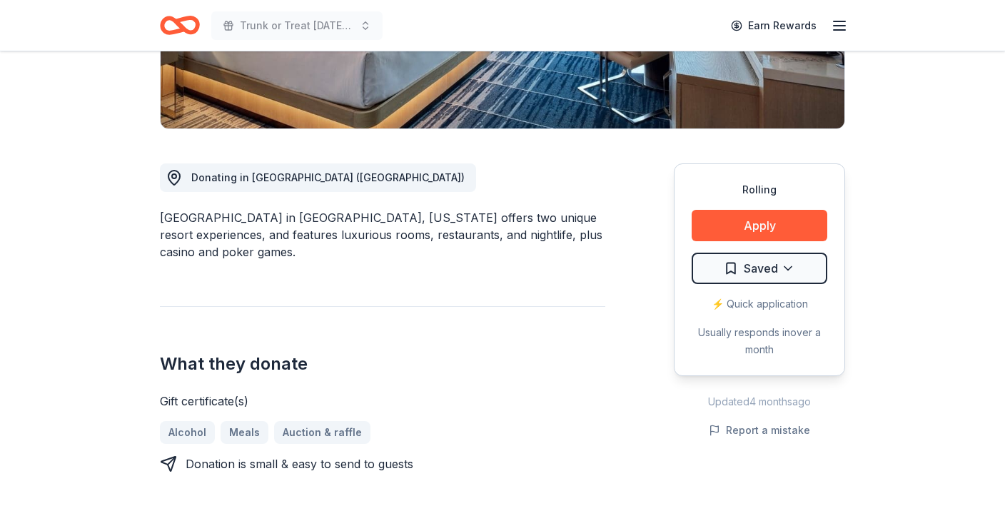
scroll to position [307, 0]
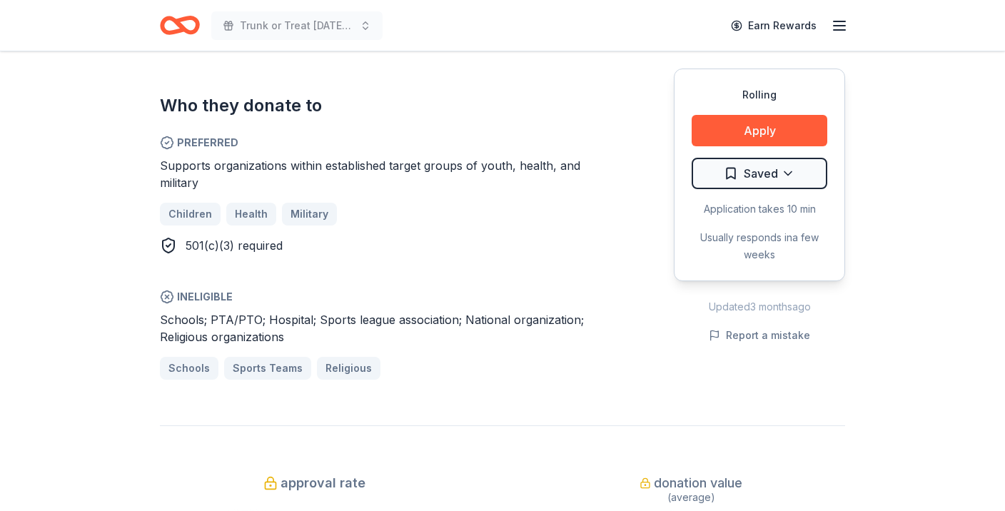
scroll to position [748, 0]
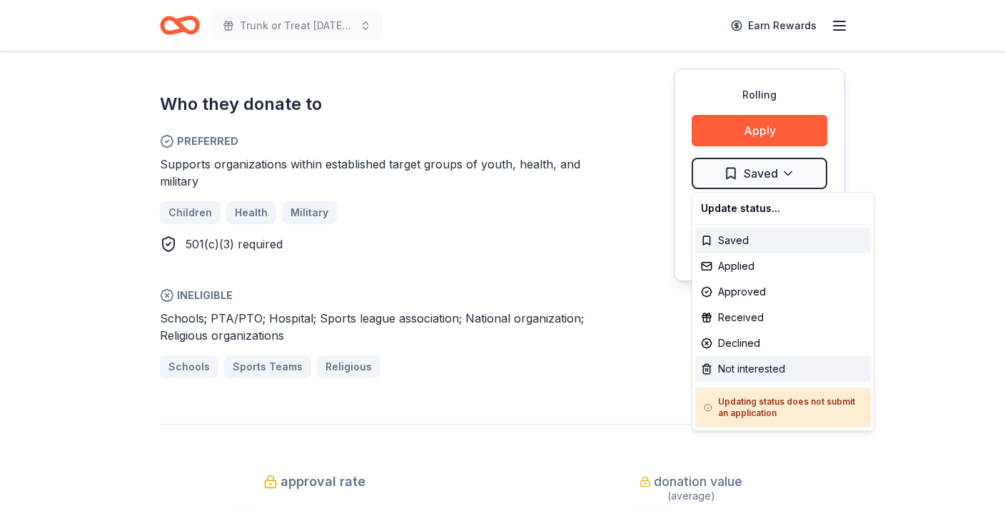
click at [750, 371] on div "Not interested" at bounding box center [783, 369] width 176 height 26
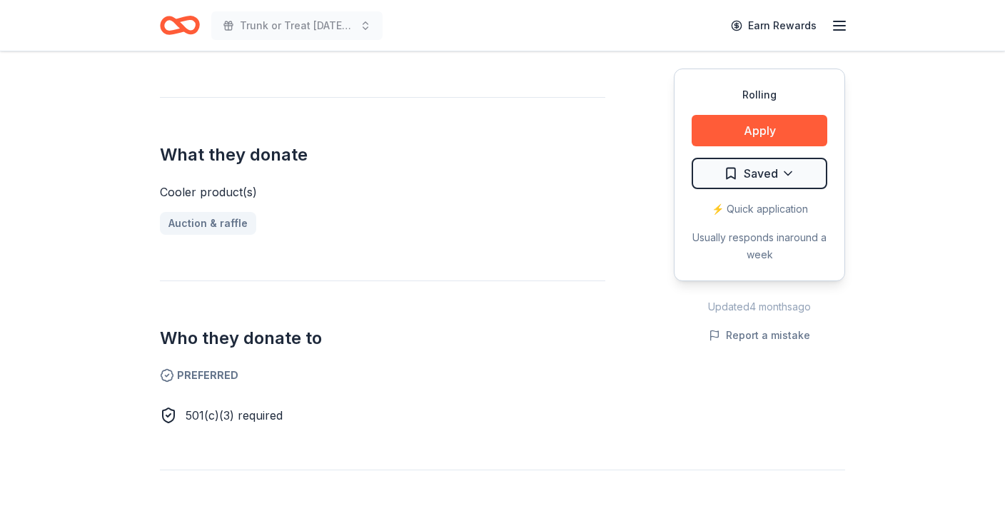
scroll to position [498, 0]
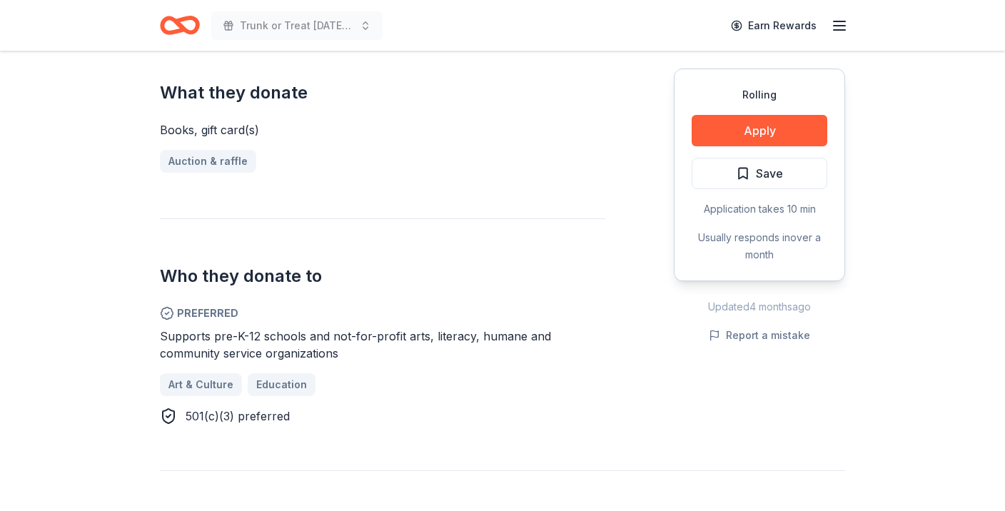
scroll to position [578, 0]
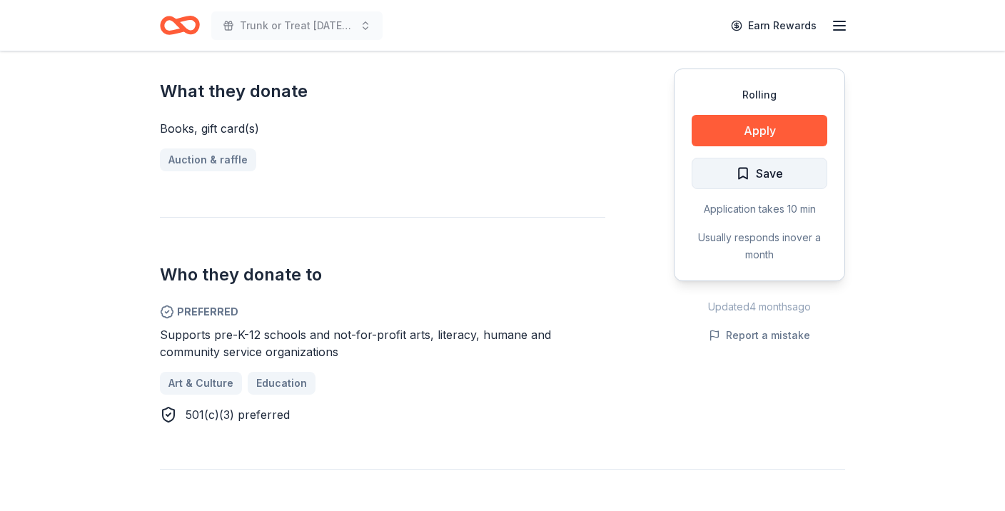
click at [762, 176] on span "Save" at bounding box center [769, 173] width 27 height 19
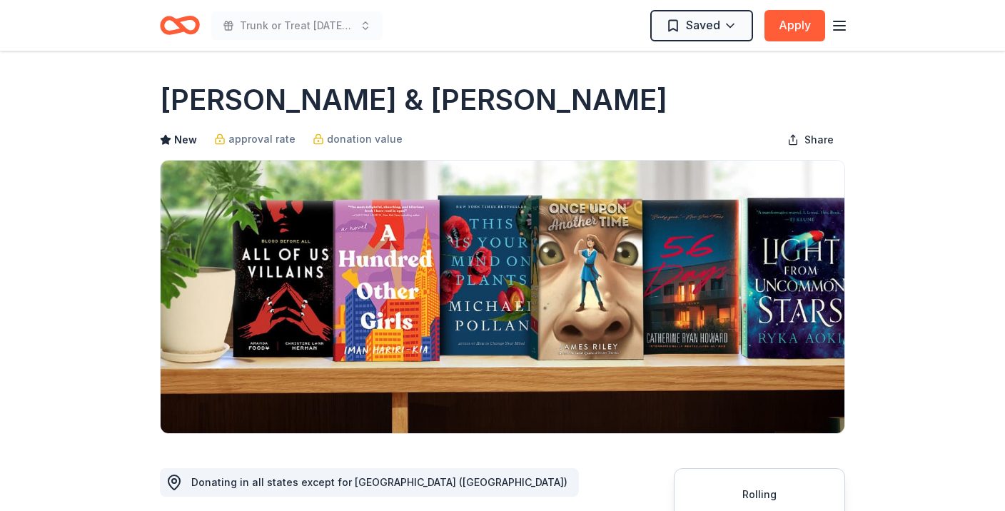
scroll to position [0, 0]
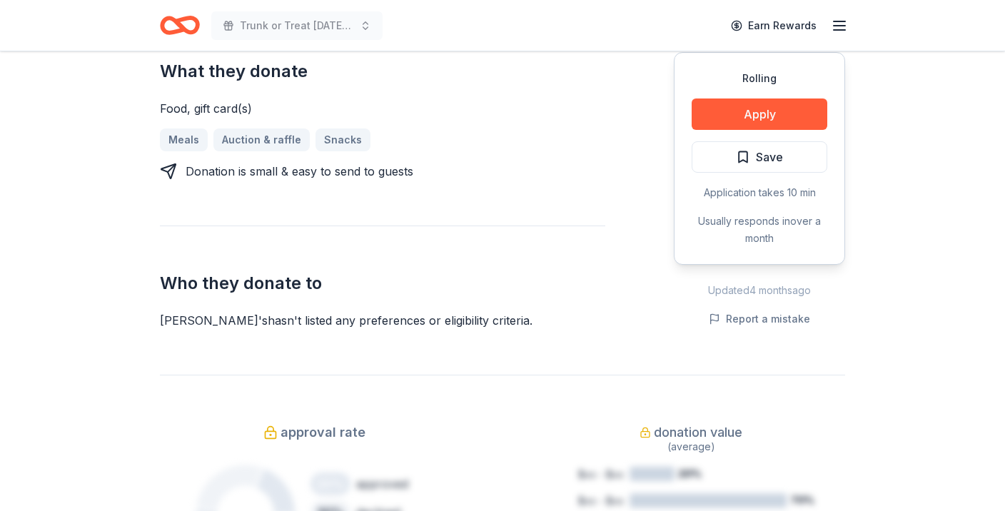
scroll to position [582, 0]
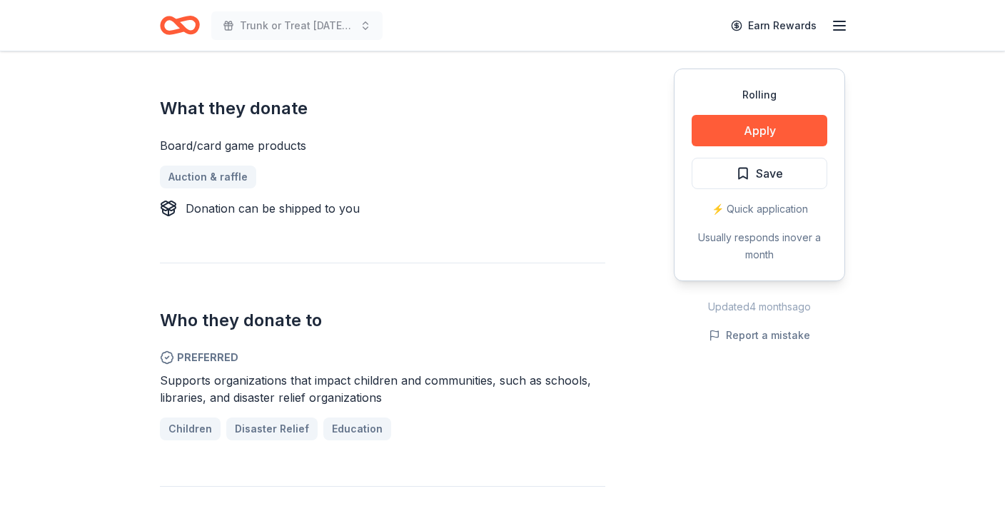
scroll to position [559, 0]
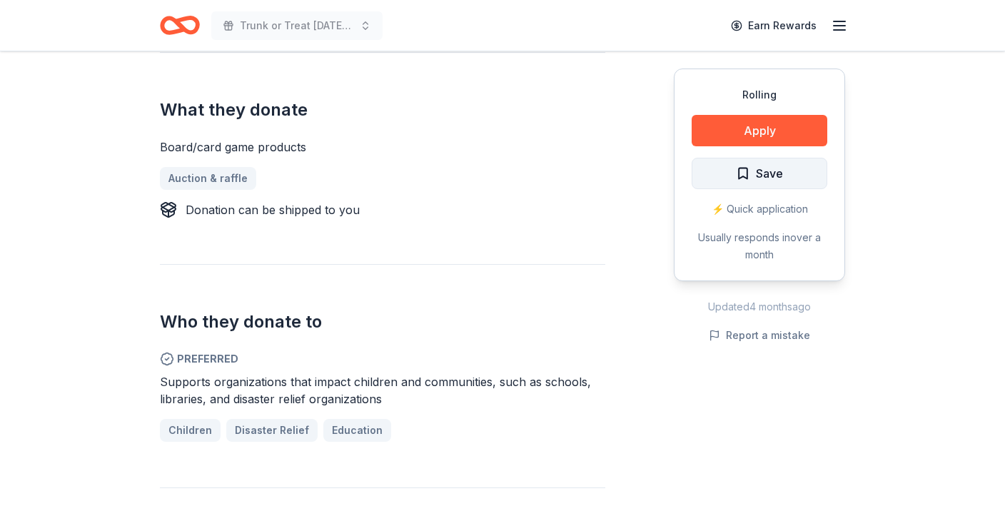
click at [751, 167] on span "Save" at bounding box center [759, 173] width 47 height 19
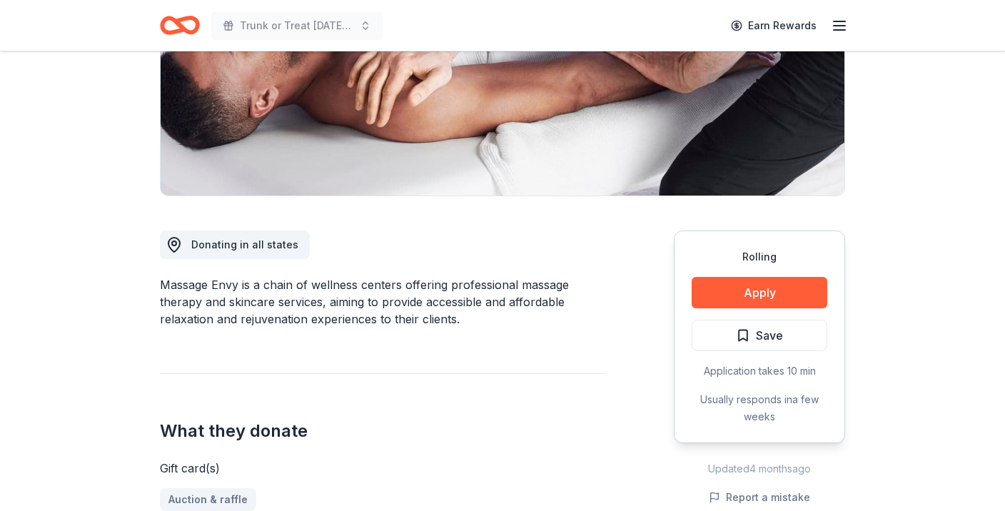
scroll to position [238, 0]
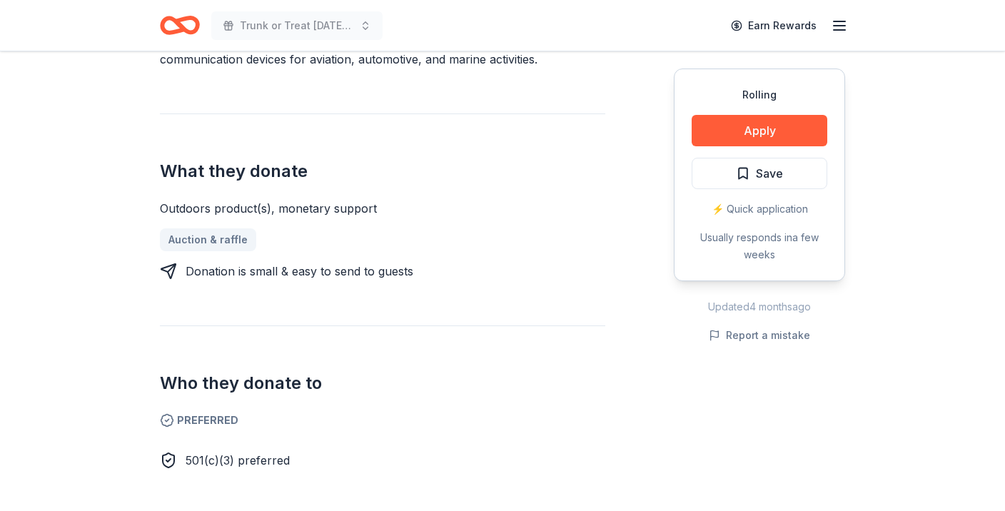
scroll to position [495, 0]
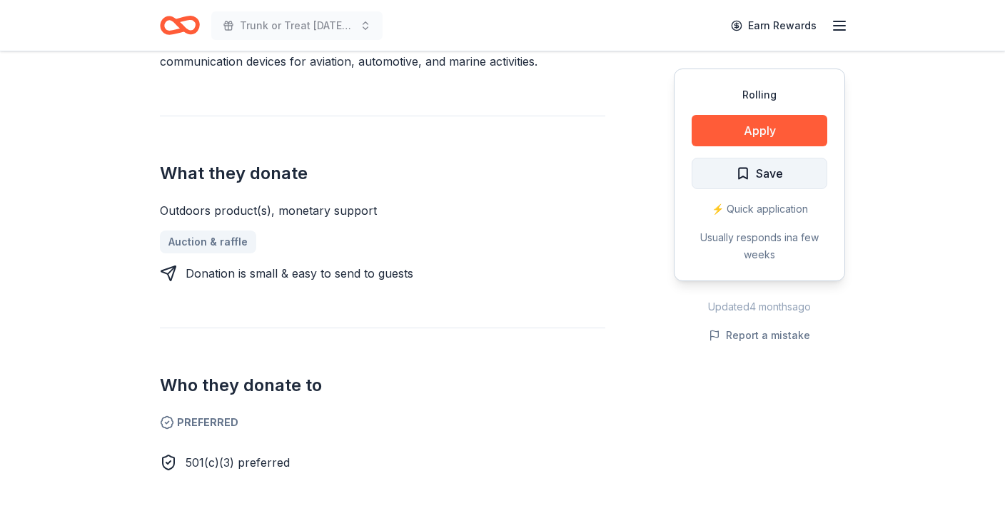
click at [797, 175] on button "Save" at bounding box center [760, 173] width 136 height 31
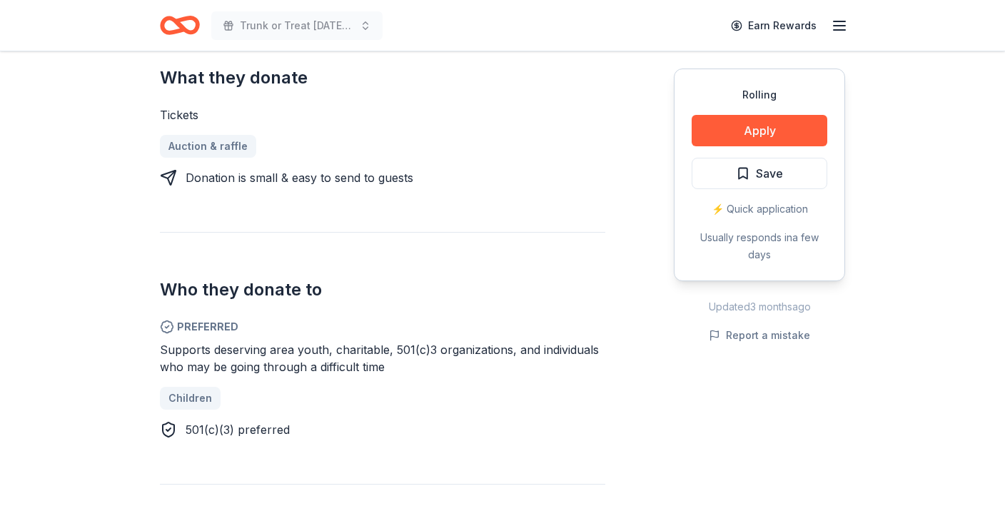
scroll to position [578, 0]
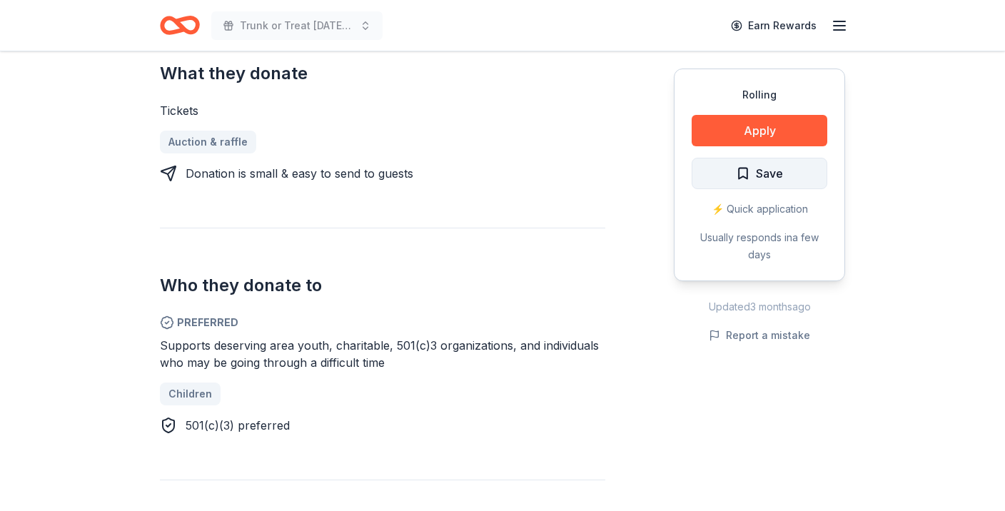
click at [735, 186] on button "Save" at bounding box center [760, 173] width 136 height 31
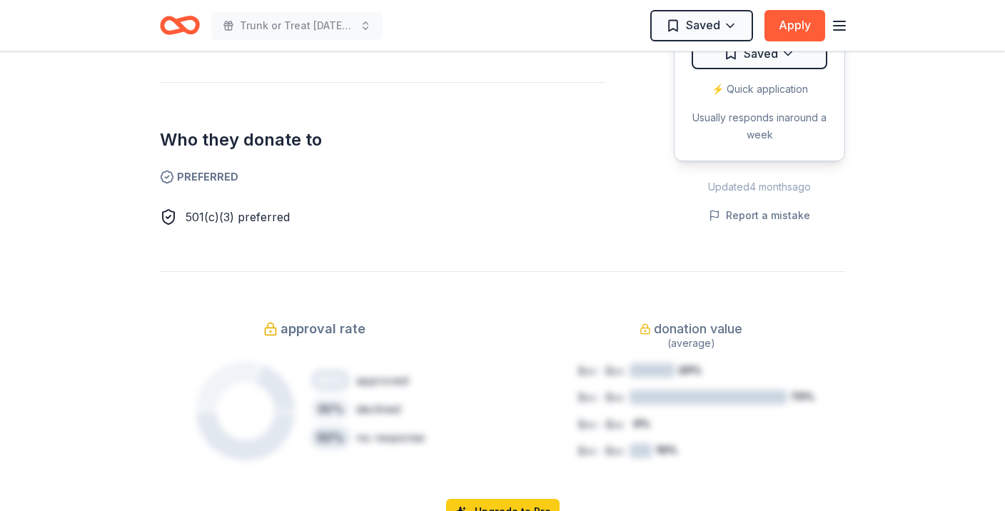
scroll to position [726, 0]
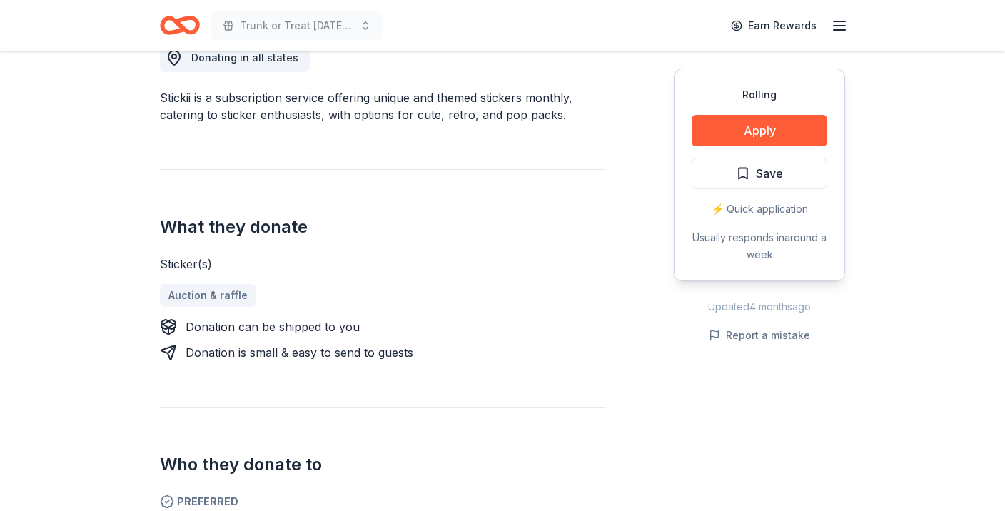
scroll to position [430, 0]
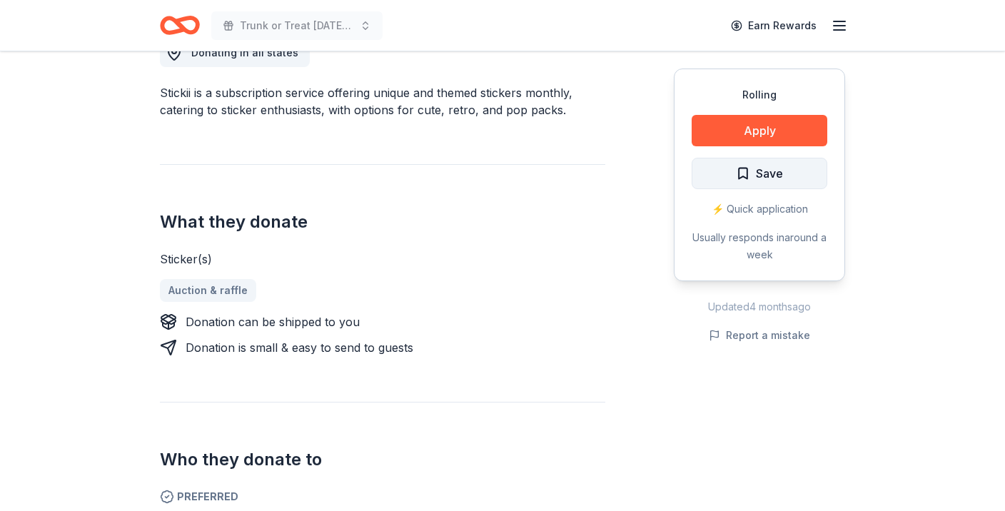
click at [742, 166] on span "Save" at bounding box center [759, 173] width 47 height 19
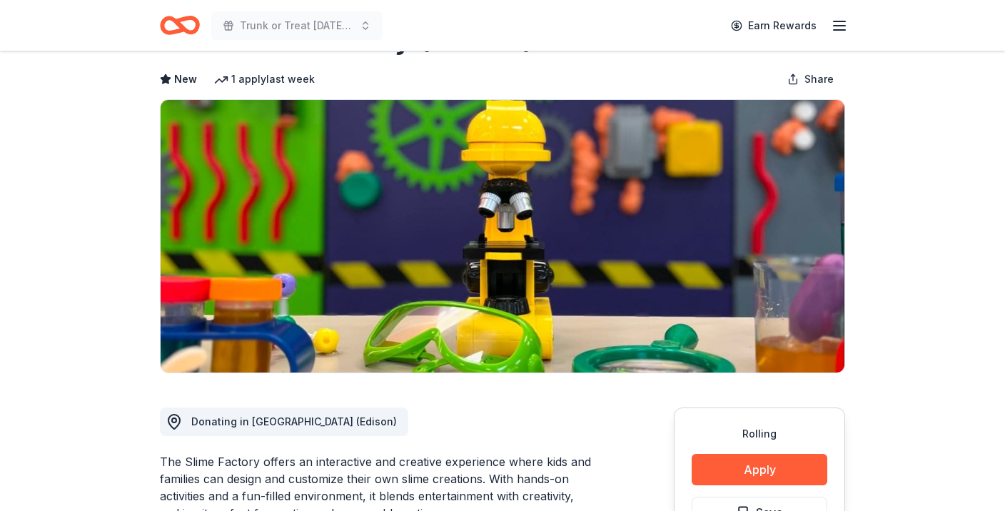
scroll to position [47, 0]
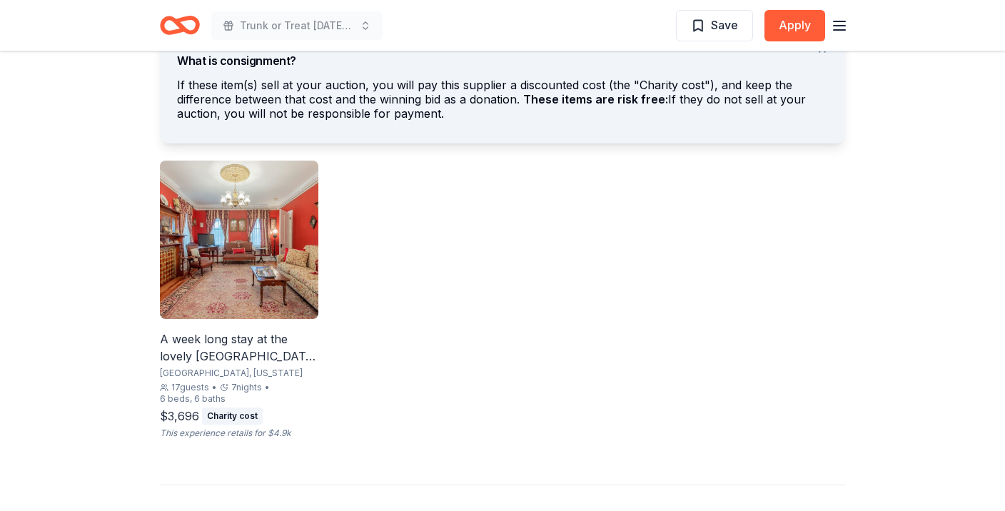
scroll to position [845, 0]
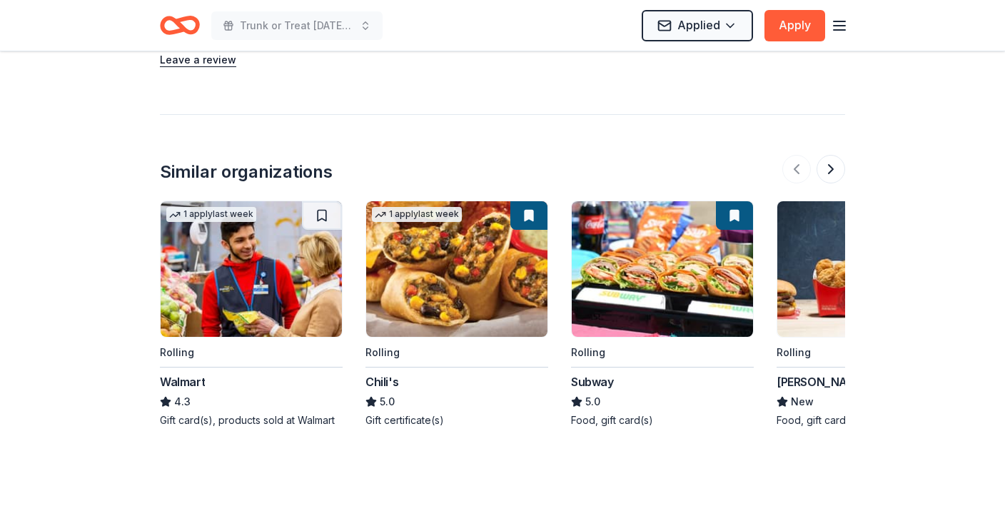
scroll to position [1428, 0]
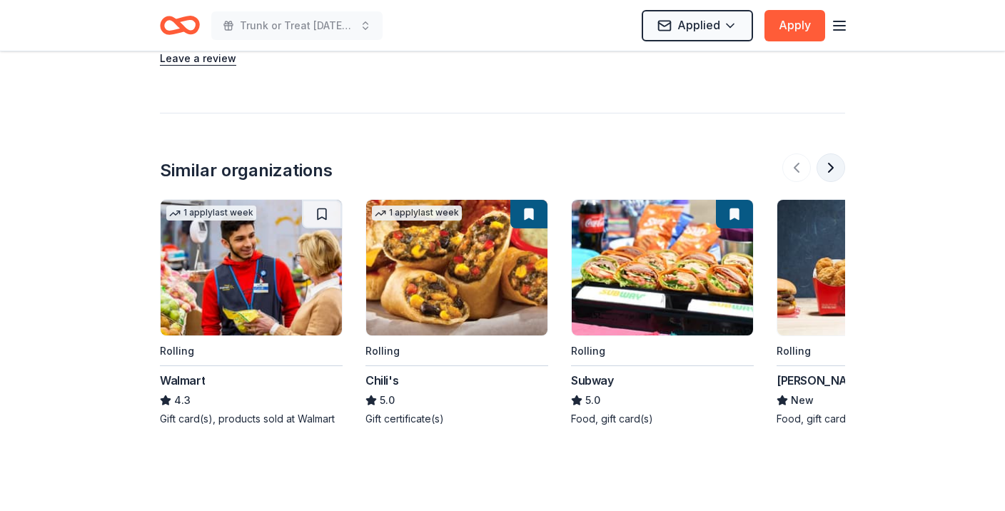
click at [833, 163] on button at bounding box center [831, 167] width 29 height 29
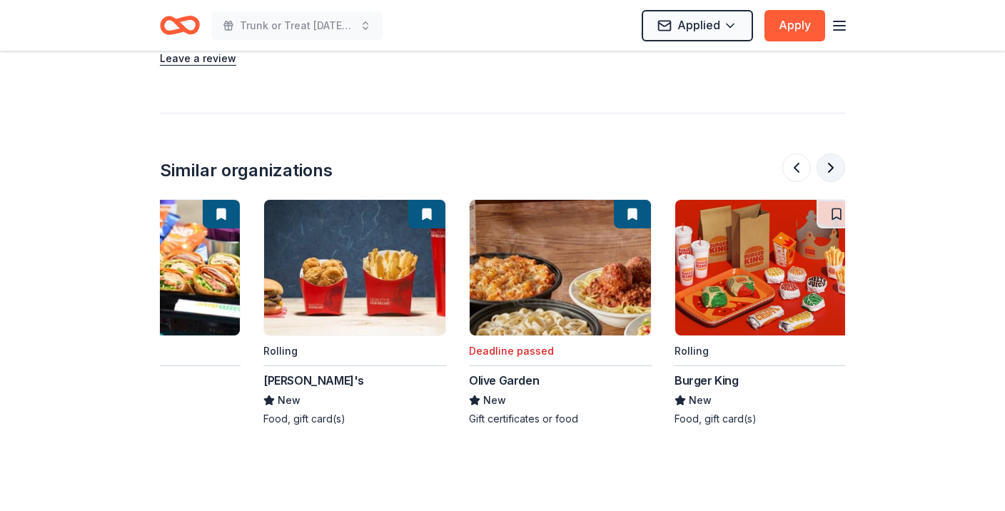
scroll to position [0, 617]
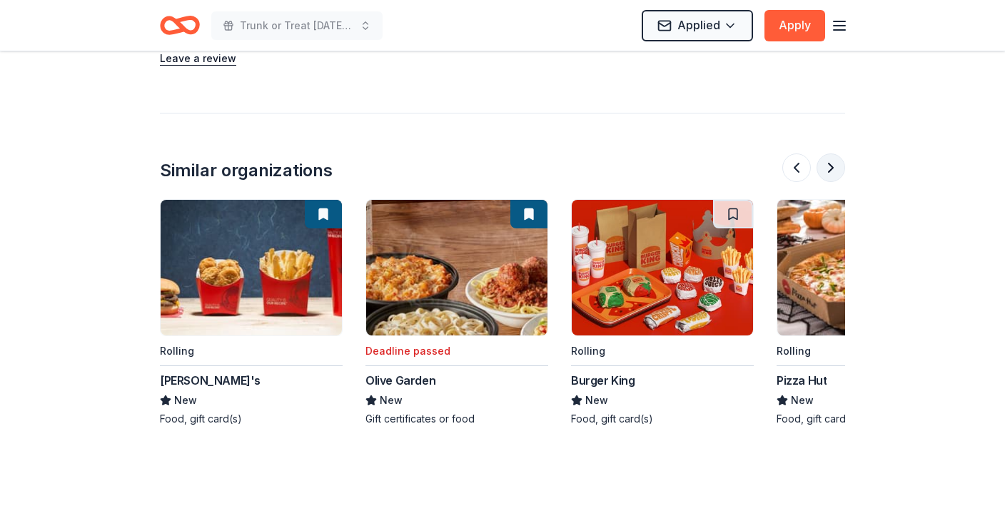
click at [833, 161] on button at bounding box center [831, 167] width 29 height 29
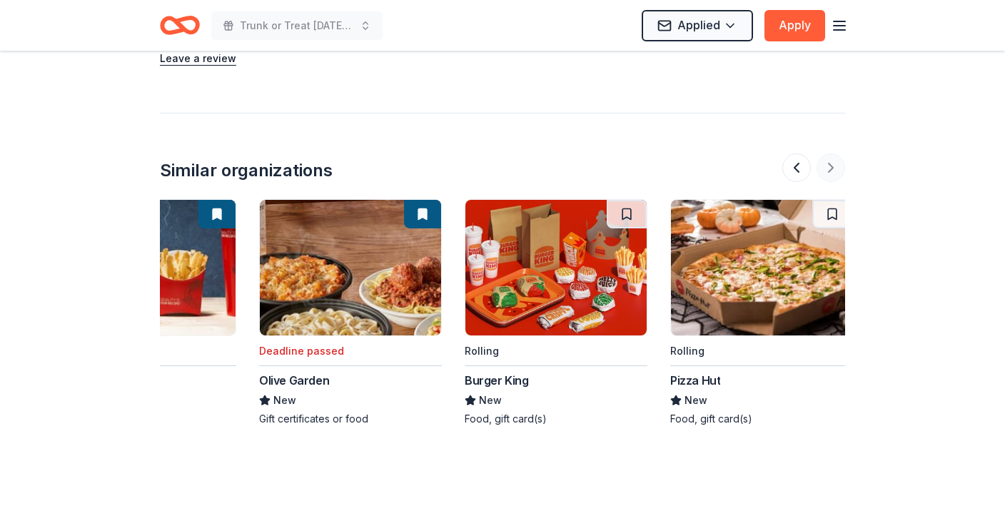
scroll to position [0, 731]
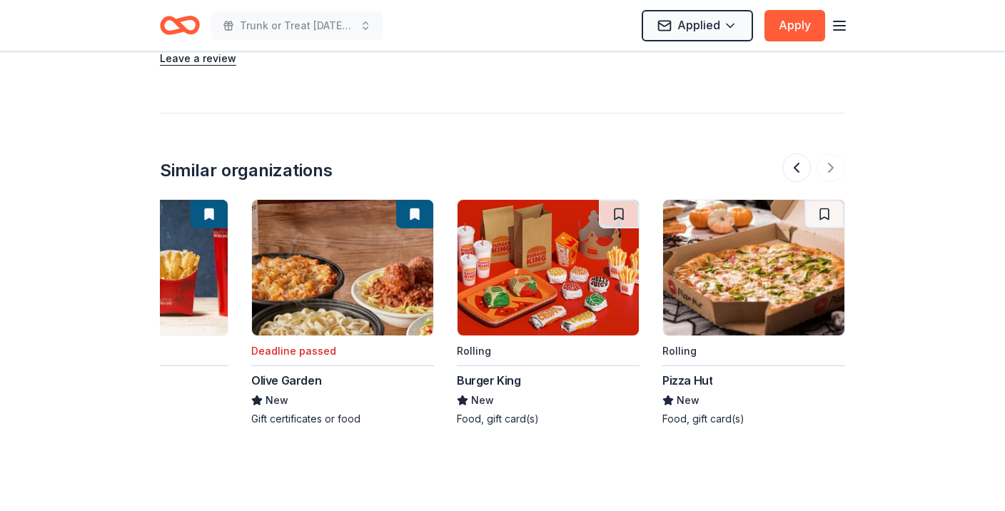
click at [728, 308] on img at bounding box center [753, 268] width 181 height 136
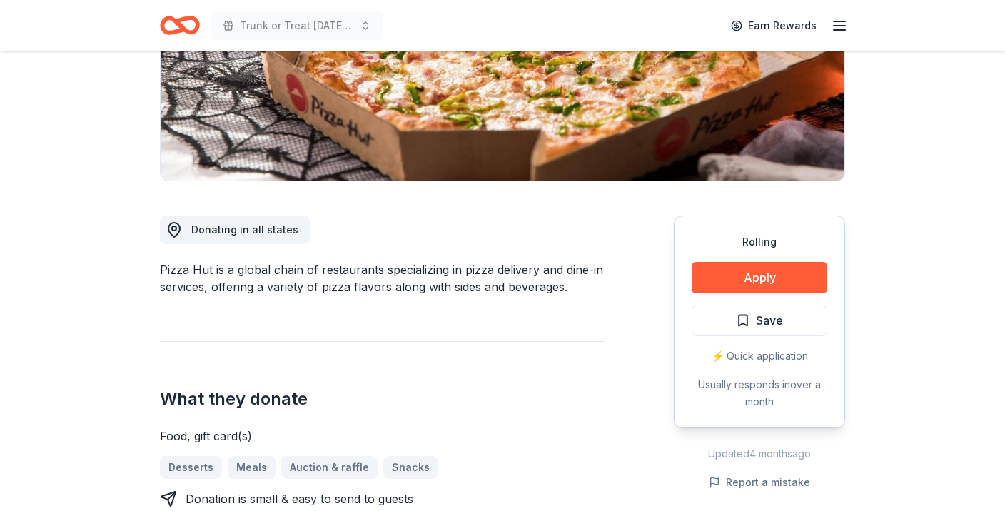
scroll to position [256, 0]
